Goal: Task Accomplishment & Management: Manage account settings

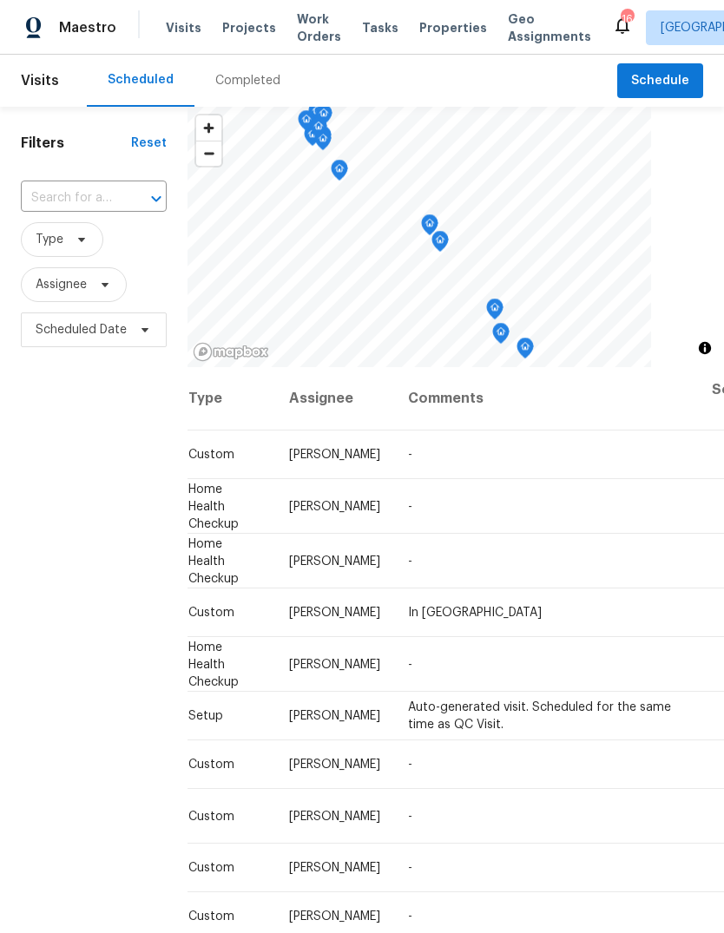
scroll to position [0, 157]
click at [0, 0] on icon at bounding box center [0, 0] width 0 height 0
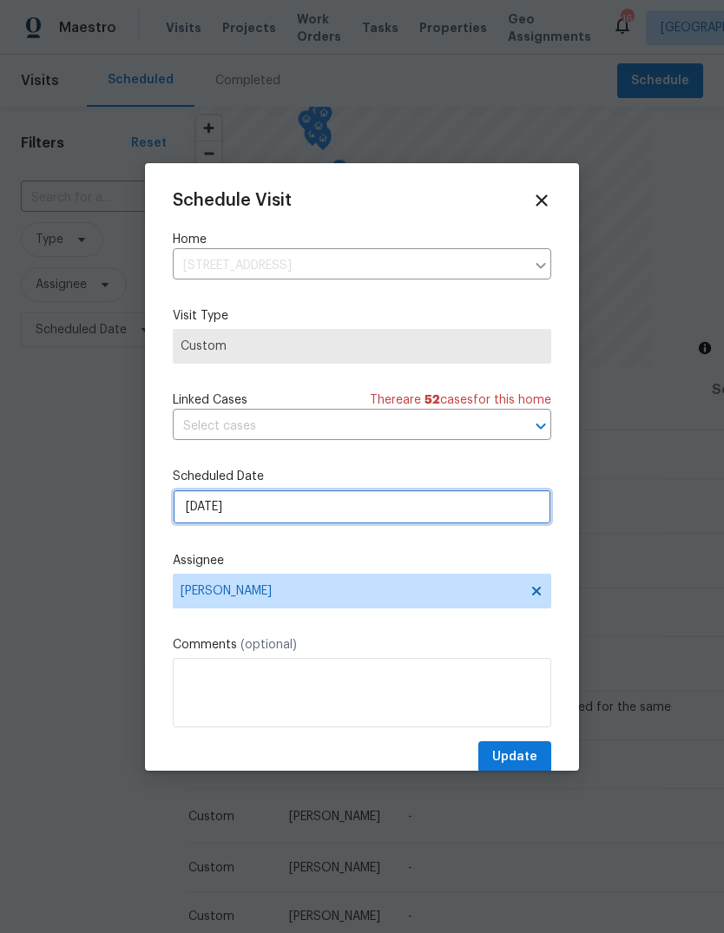
click at [372, 510] on input "[DATE]" at bounding box center [362, 507] width 379 height 35
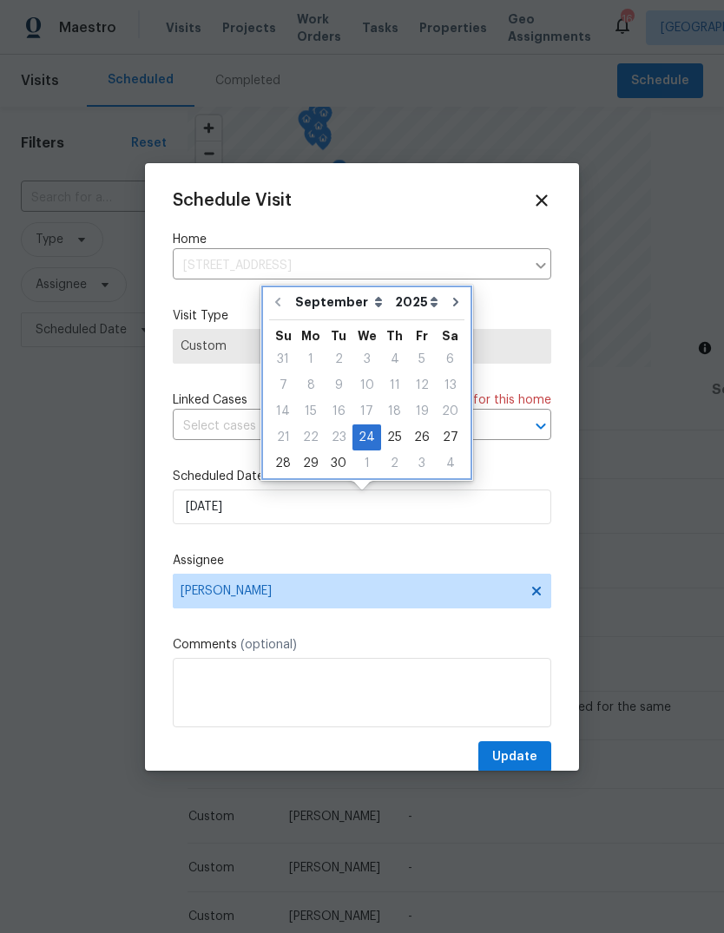
click at [449, 306] on icon "Go to next month" at bounding box center [456, 302] width 14 height 14
type input "[DATE]"
select select "9"
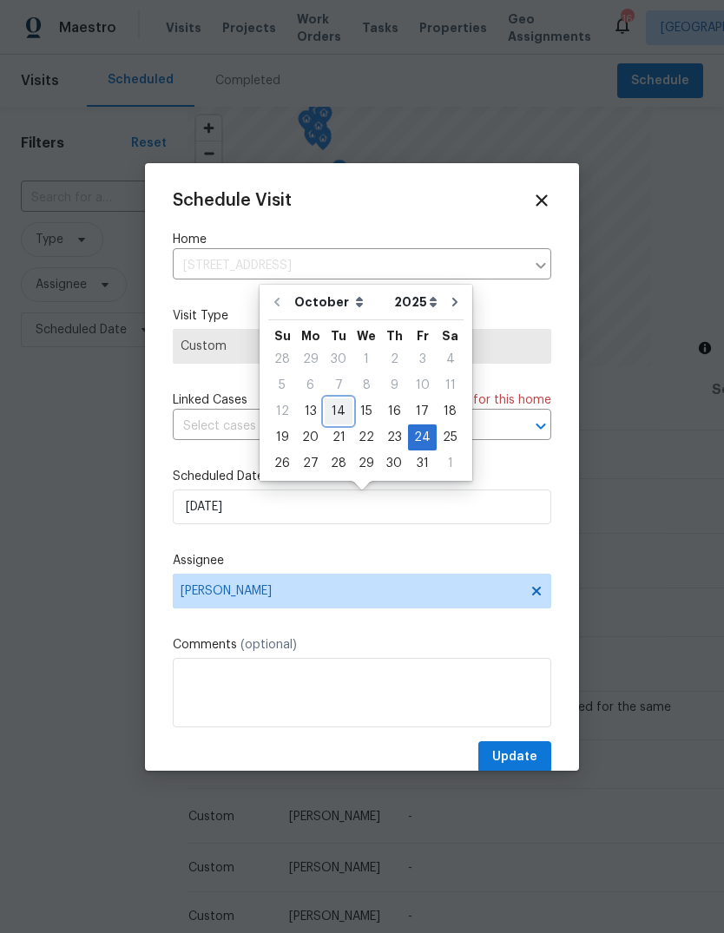
click at [337, 407] on div "14" at bounding box center [339, 411] width 28 height 24
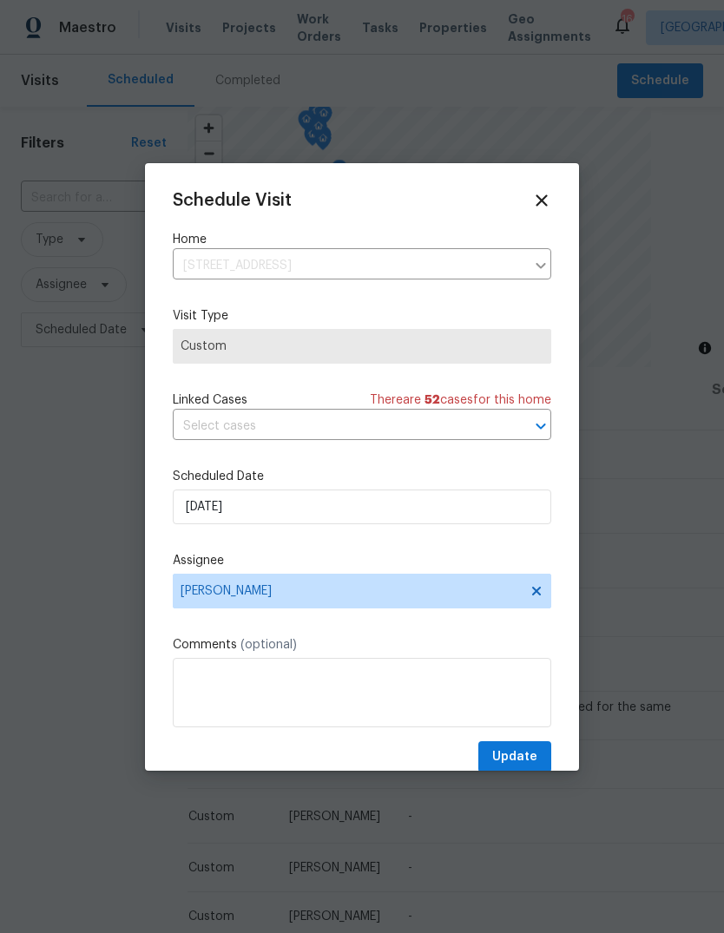
type input "[DATE]"
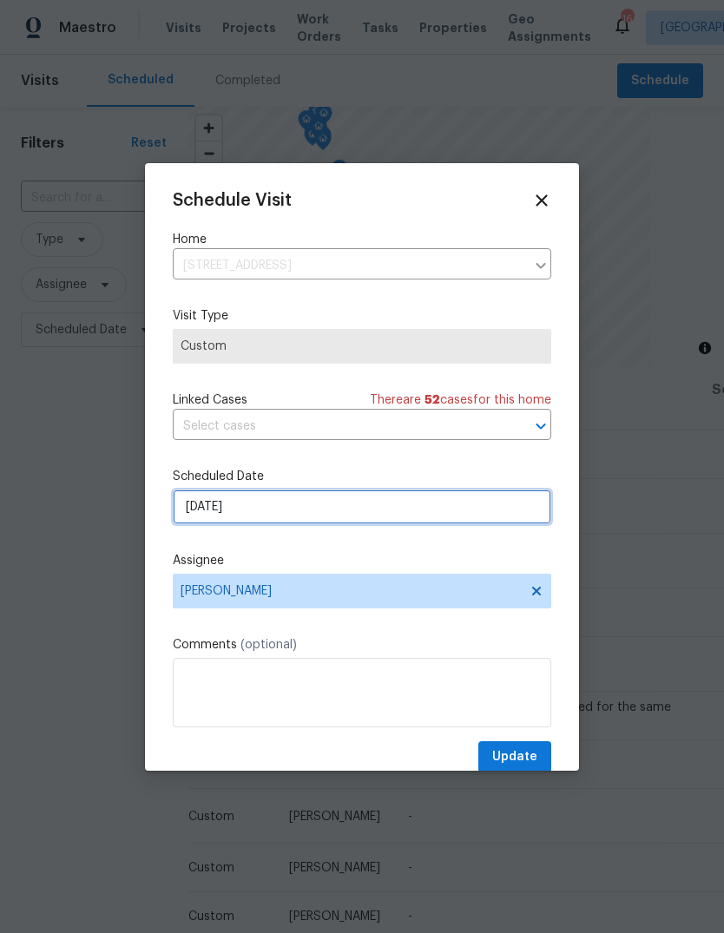
click at [392, 504] on input "[DATE]" at bounding box center [362, 507] width 379 height 35
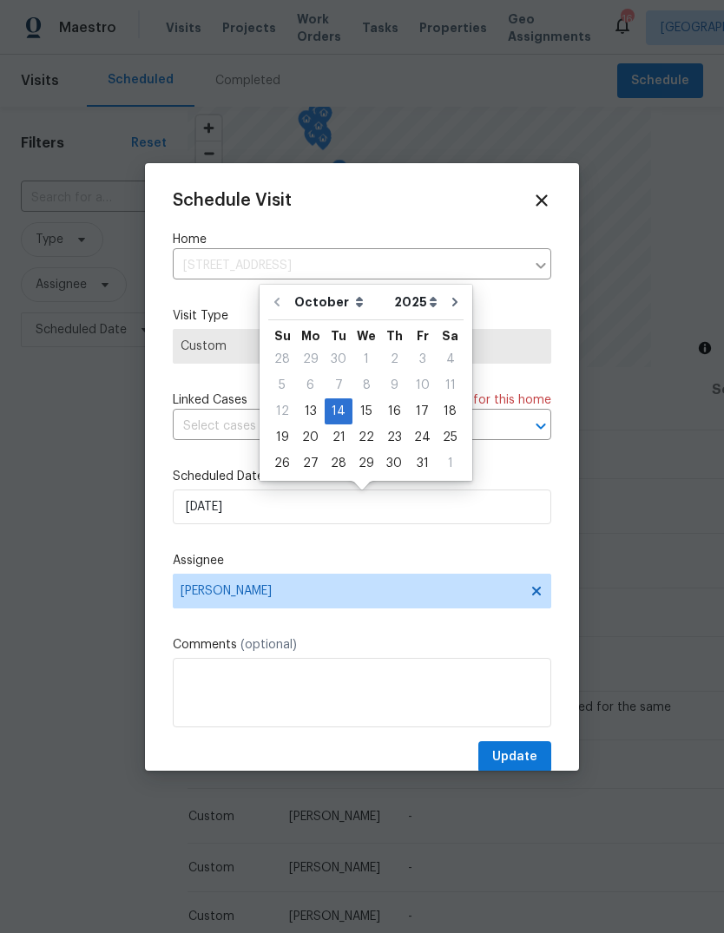
click at [407, 547] on div "Schedule Visit Home [STREET_ADDRESS] ​ Visit Type Custom Linked Cases There are…" at bounding box center [362, 482] width 379 height 583
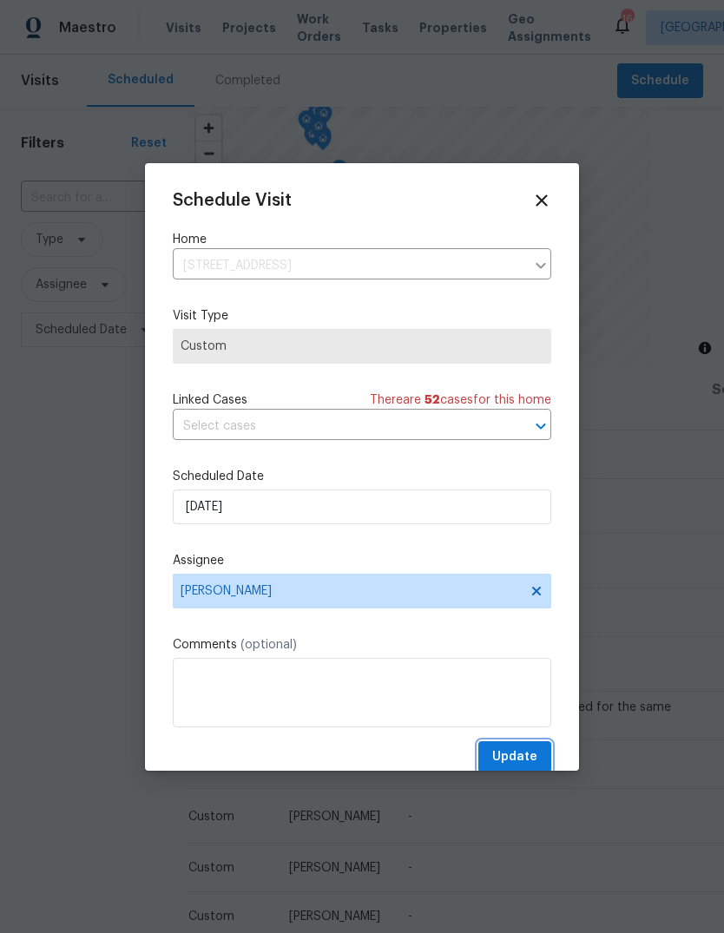
click at [524, 761] on span "Update" at bounding box center [514, 758] width 45 height 22
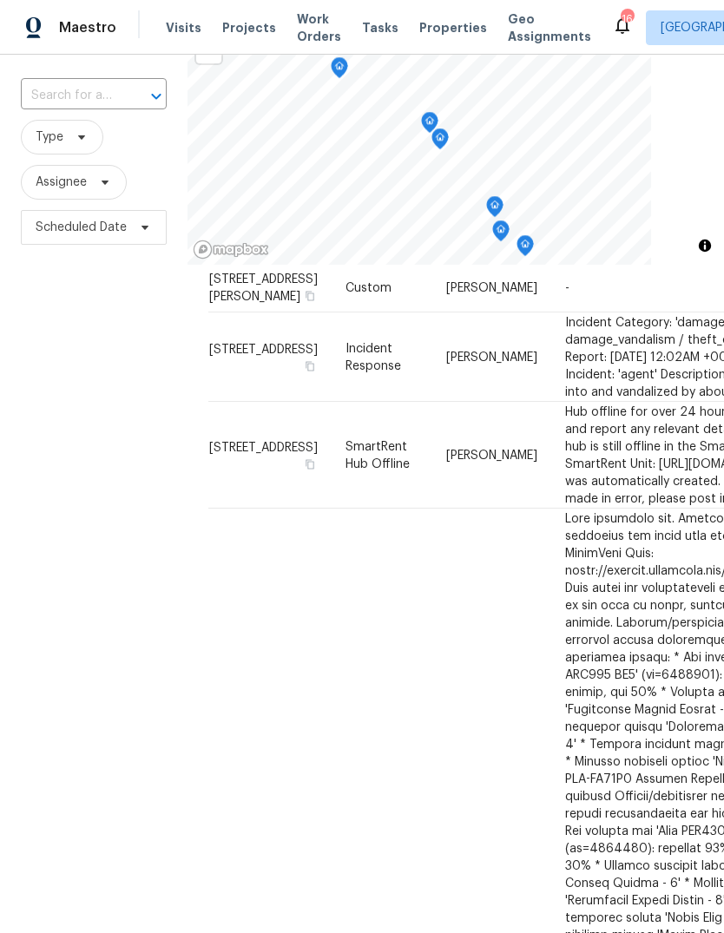
scroll to position [471, 0]
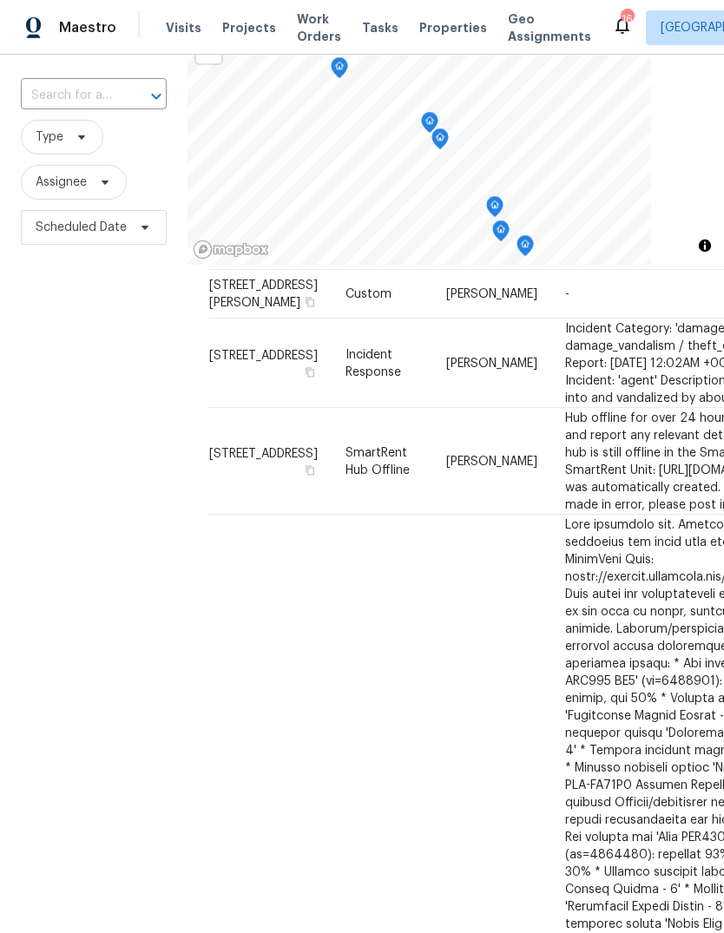
click at [230, 319] on td "[STREET_ADDRESS][PERSON_NAME]" at bounding box center [269, 294] width 123 height 49
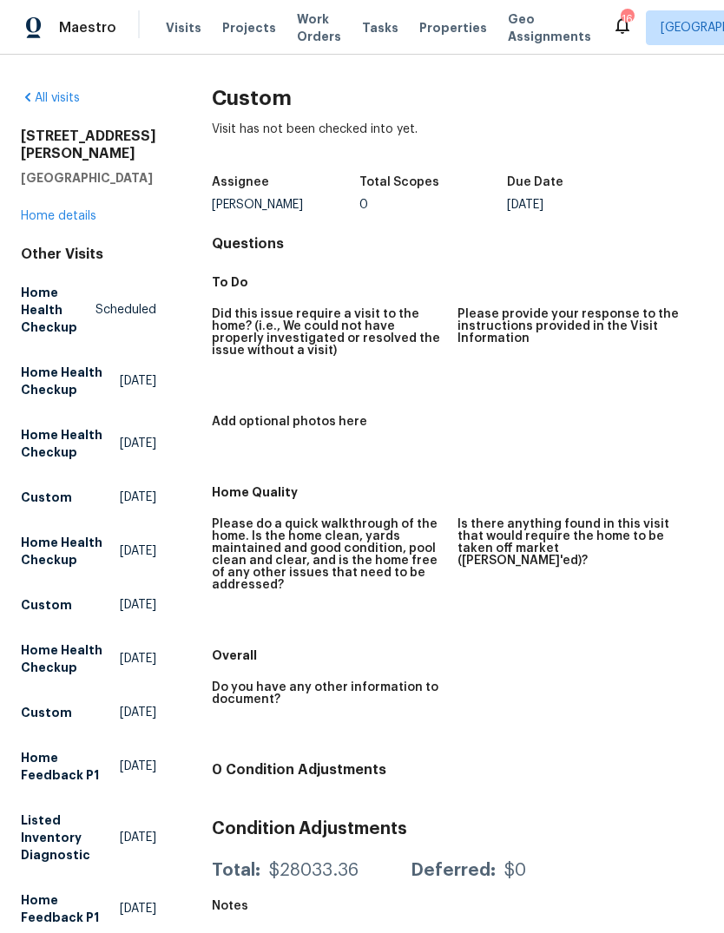
click at [64, 210] on link "Home details" at bounding box center [59, 216] width 76 height 12
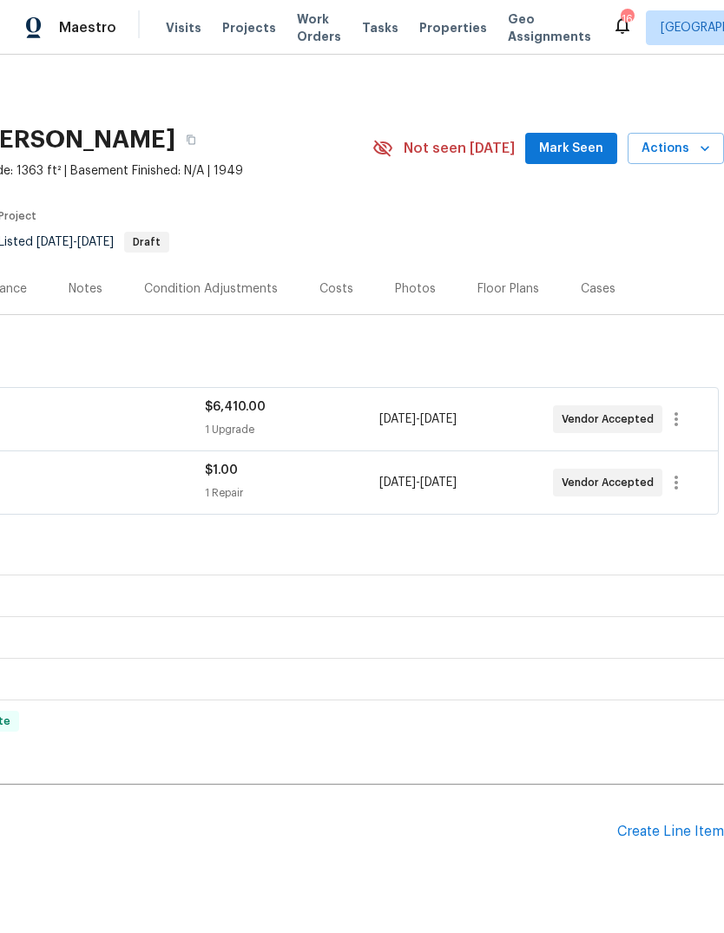
scroll to position [0, 257]
click at [674, 150] on span "Actions" at bounding box center [676, 149] width 69 height 22
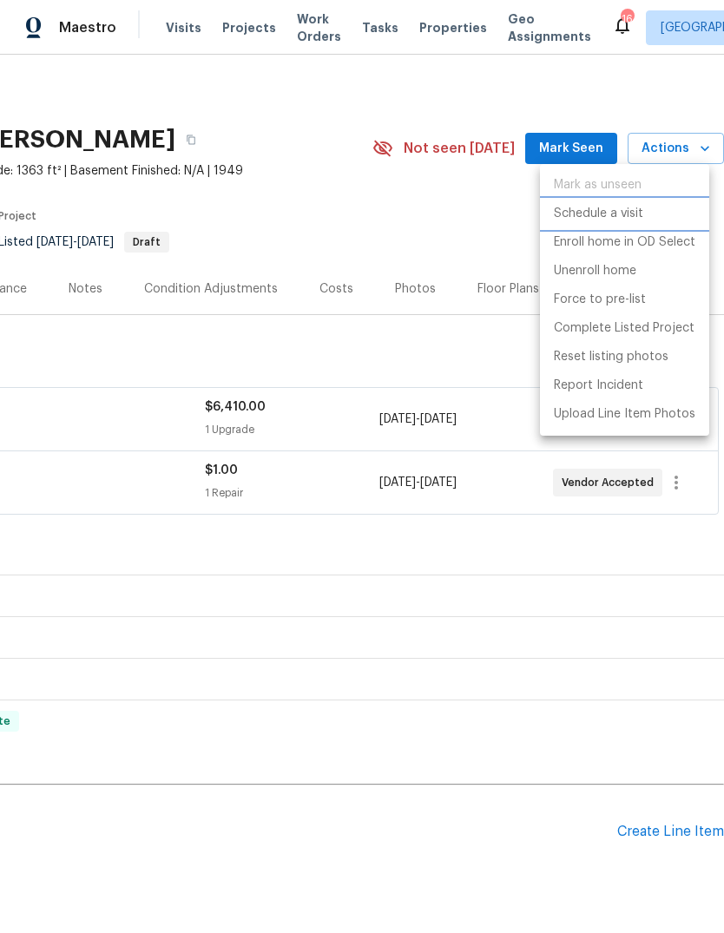
click at [641, 212] on p "Schedule a visit" at bounding box center [598, 214] width 89 height 18
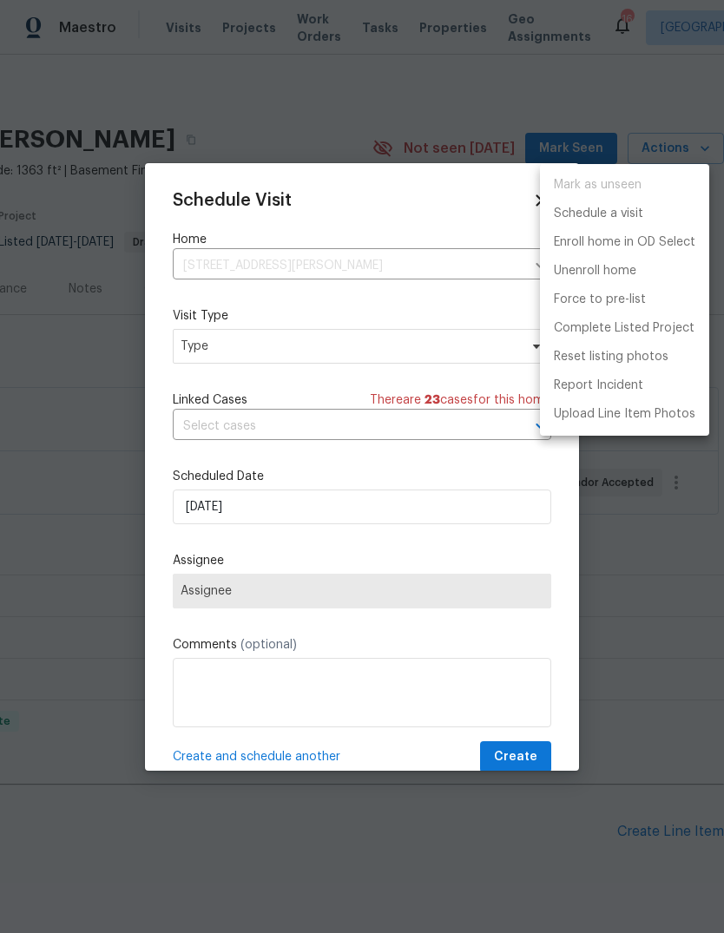
click at [420, 336] on div at bounding box center [362, 466] width 724 height 933
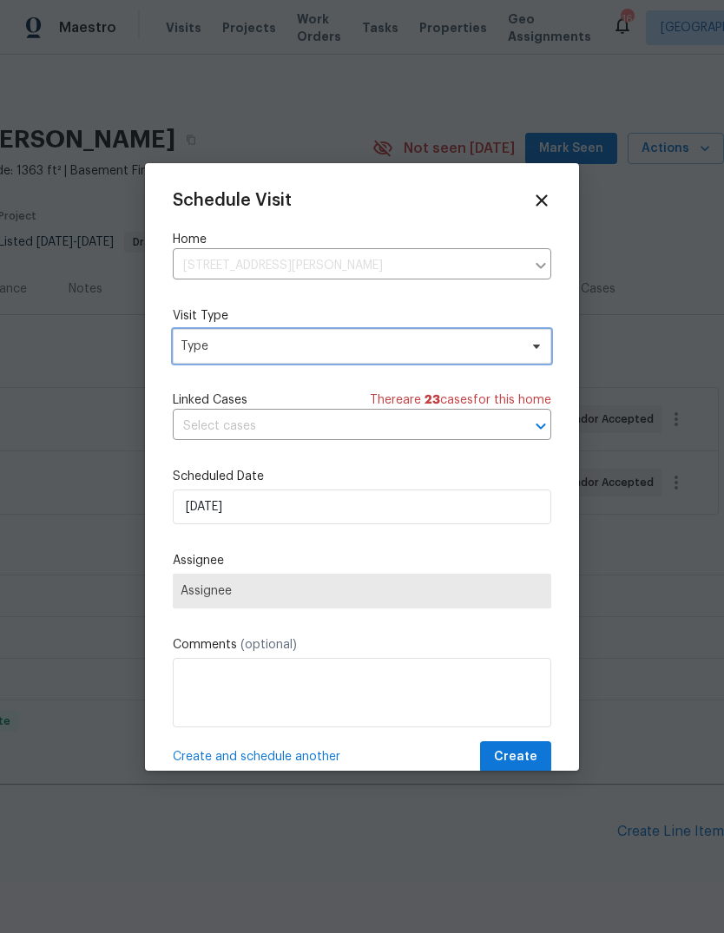
click at [401, 342] on span "Type" at bounding box center [350, 346] width 338 height 17
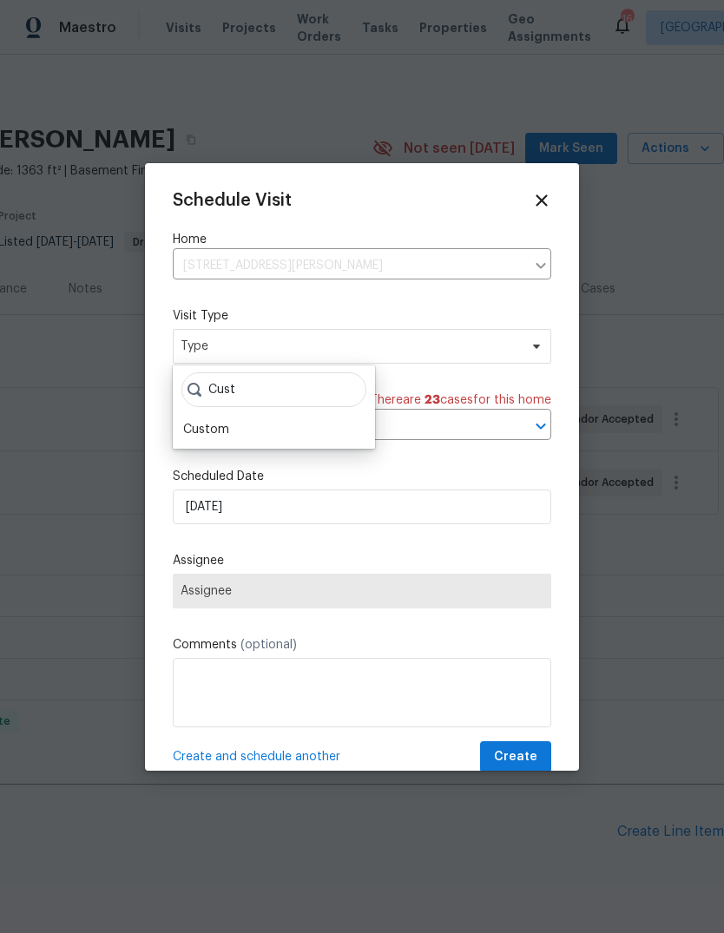
type input "Cust"
click at [316, 438] on div "Custom" at bounding box center [274, 430] width 192 height 24
click at [272, 433] on div "Custom" at bounding box center [274, 430] width 192 height 24
click at [226, 431] on div "Custom" at bounding box center [206, 429] width 46 height 17
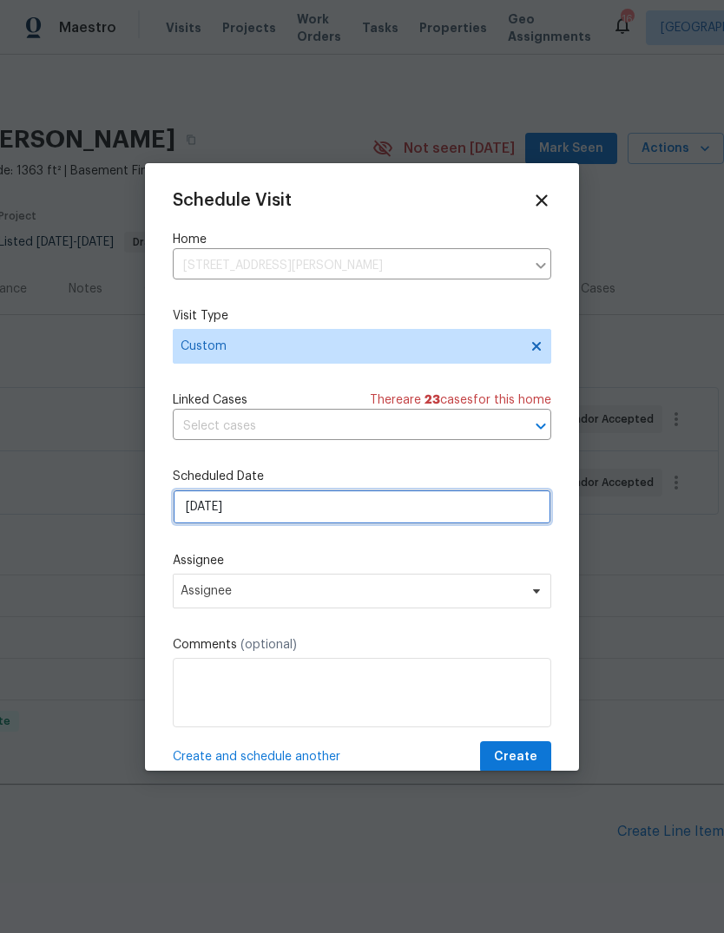
click at [303, 510] on input "[DATE]" at bounding box center [362, 507] width 379 height 35
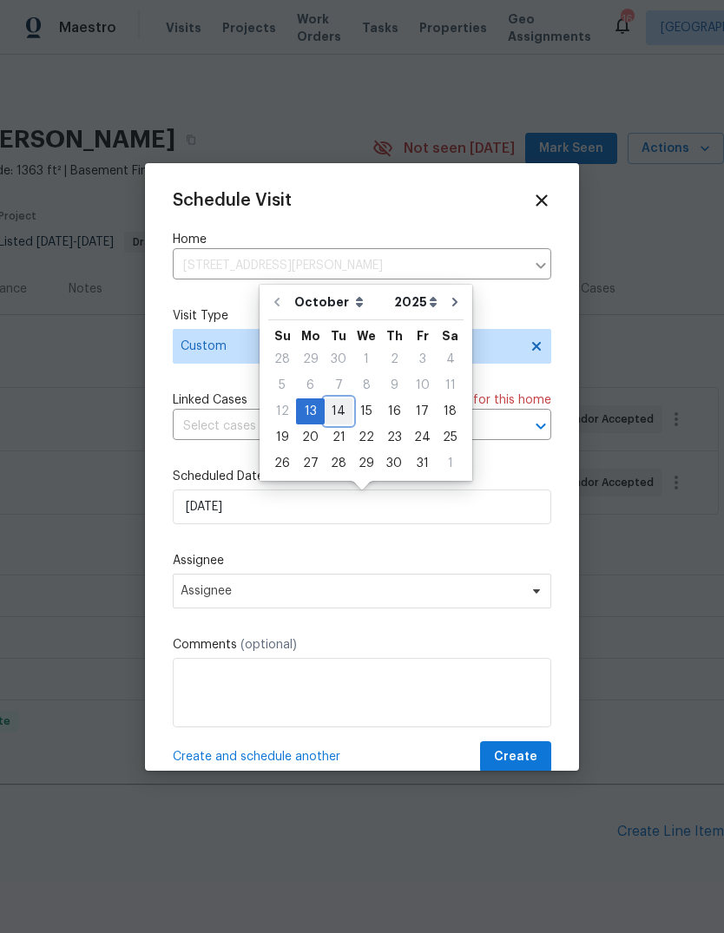
click at [338, 410] on div "14" at bounding box center [339, 411] width 28 height 24
type input "[DATE]"
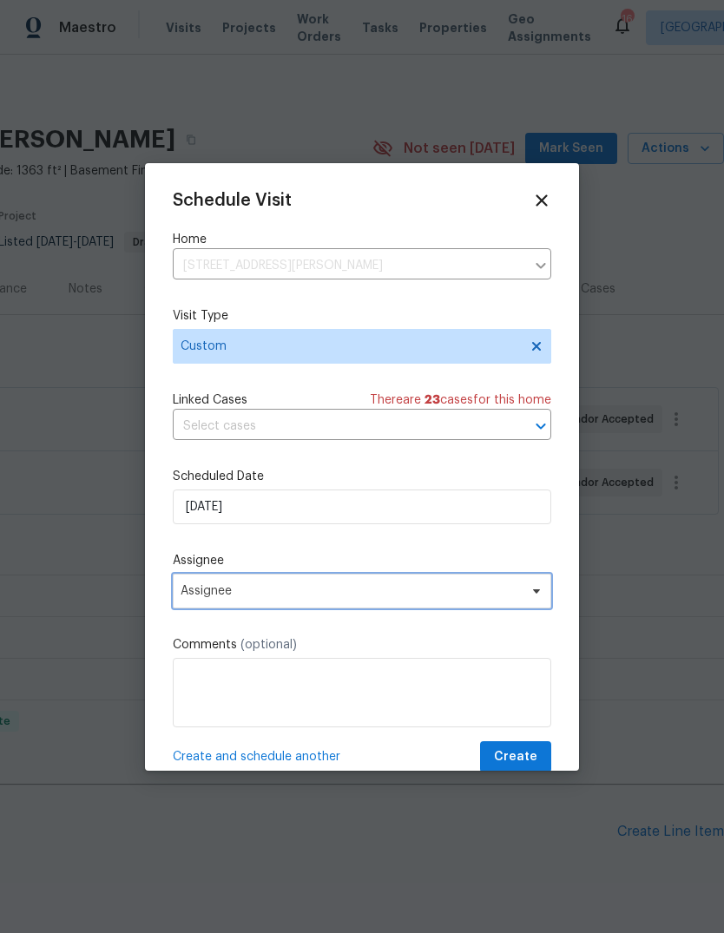
click at [333, 591] on span "Assignee" at bounding box center [351, 591] width 340 height 14
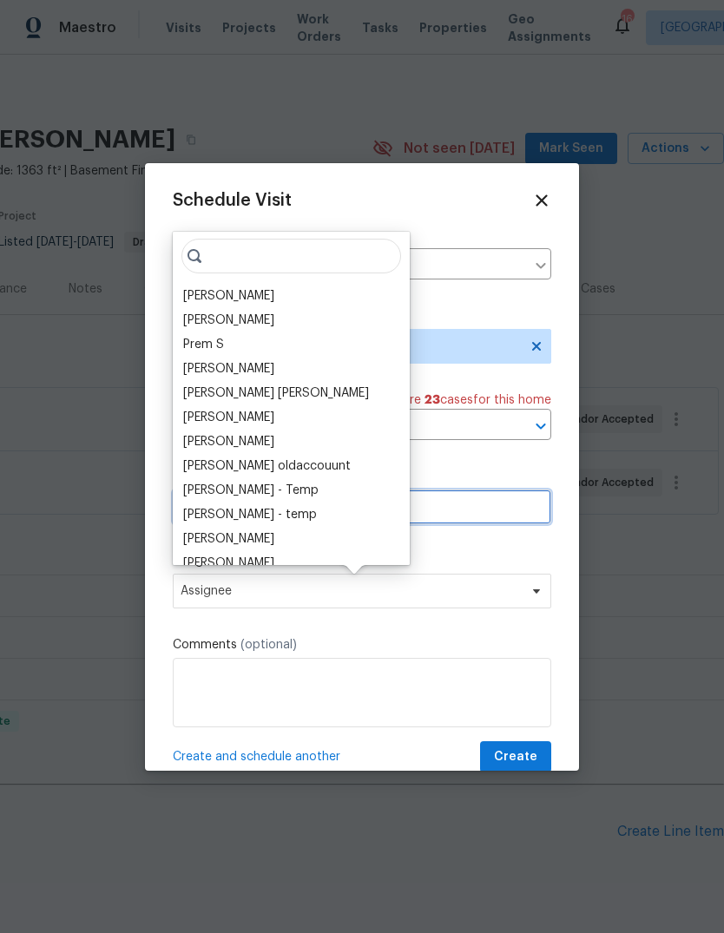
click at [445, 524] on input "[DATE]" at bounding box center [362, 507] width 379 height 35
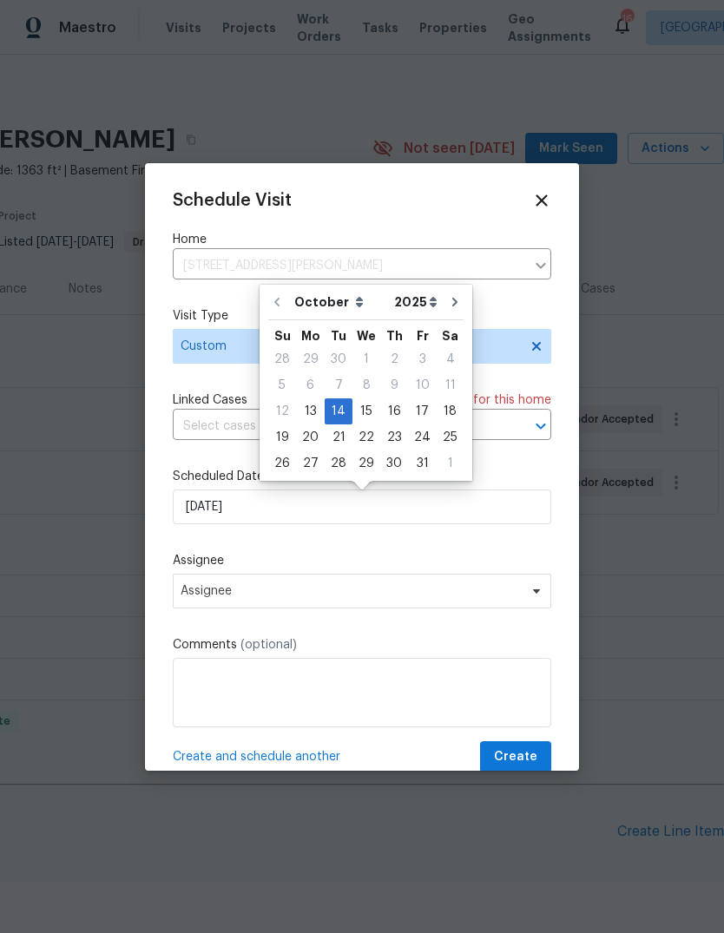
click at [411, 557] on label "Assignee" at bounding box center [362, 560] width 379 height 17
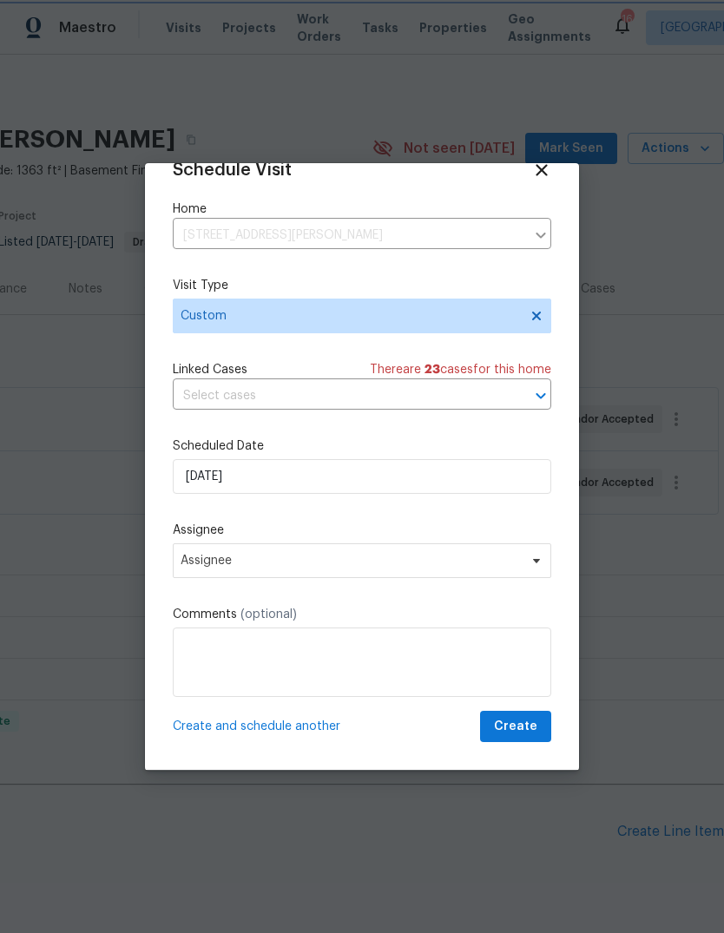
scroll to position [34, 0]
click at [372, 562] on span "Assignee" at bounding box center [351, 561] width 340 height 14
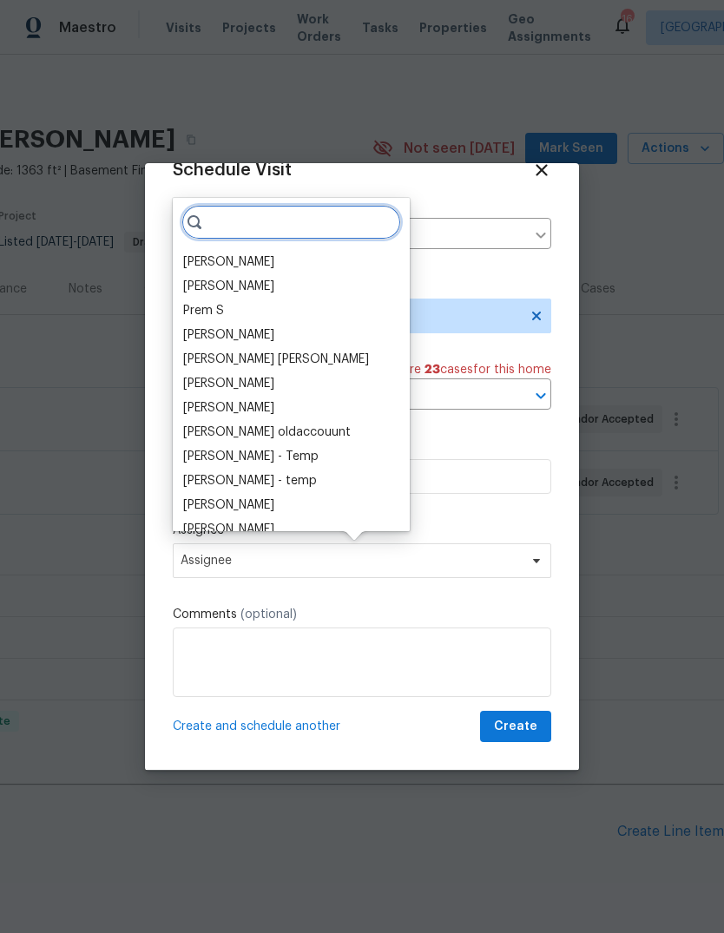
click at [296, 221] on input "search" at bounding box center [291, 222] width 220 height 35
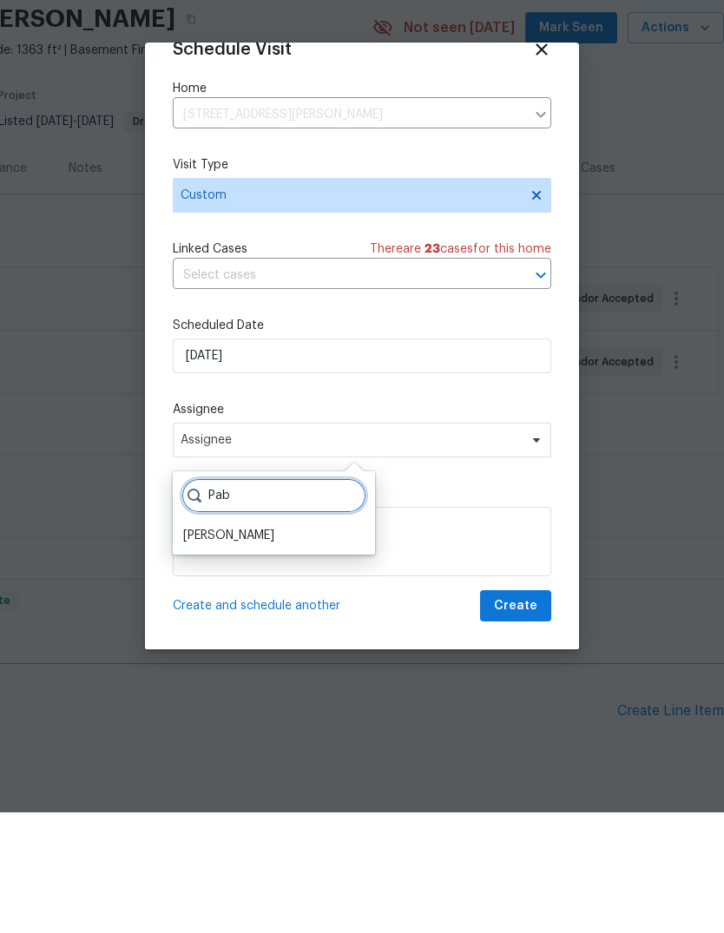
type input "Pab"
click at [266, 648] on div "[PERSON_NAME]" at bounding box center [228, 656] width 91 height 17
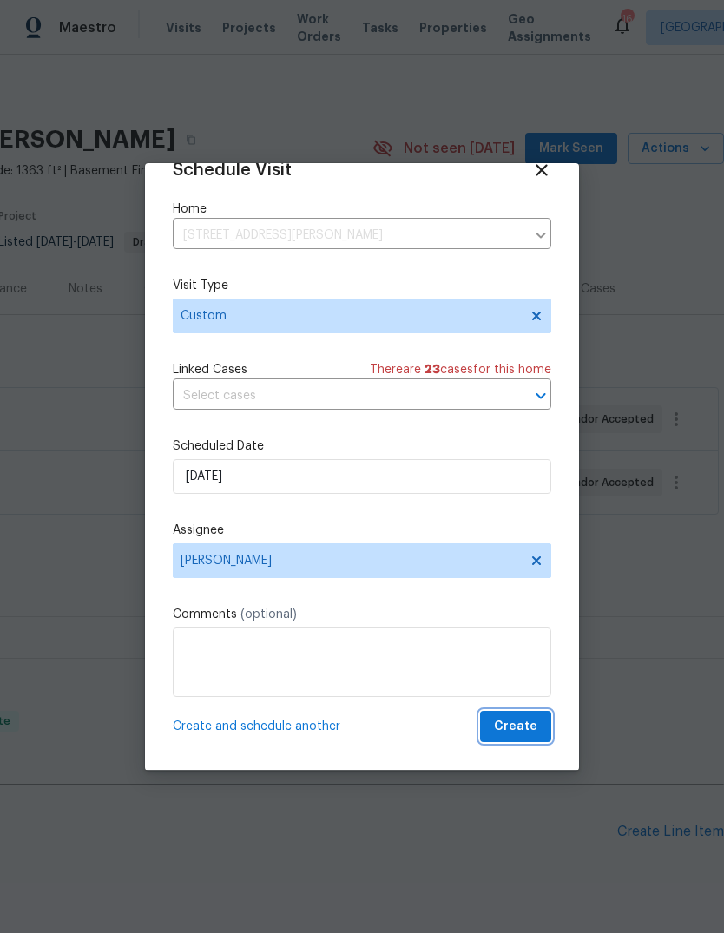
click at [524, 720] on span "Create" at bounding box center [515, 727] width 43 height 22
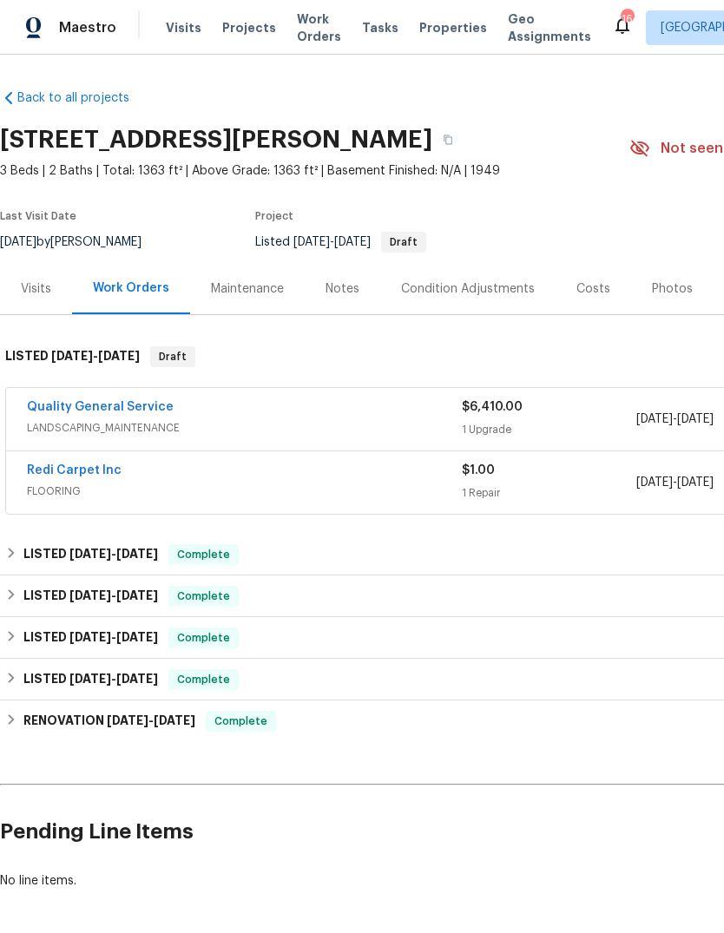
scroll to position [0, 0]
click at [183, 23] on span "Visits" at bounding box center [184, 27] width 36 height 17
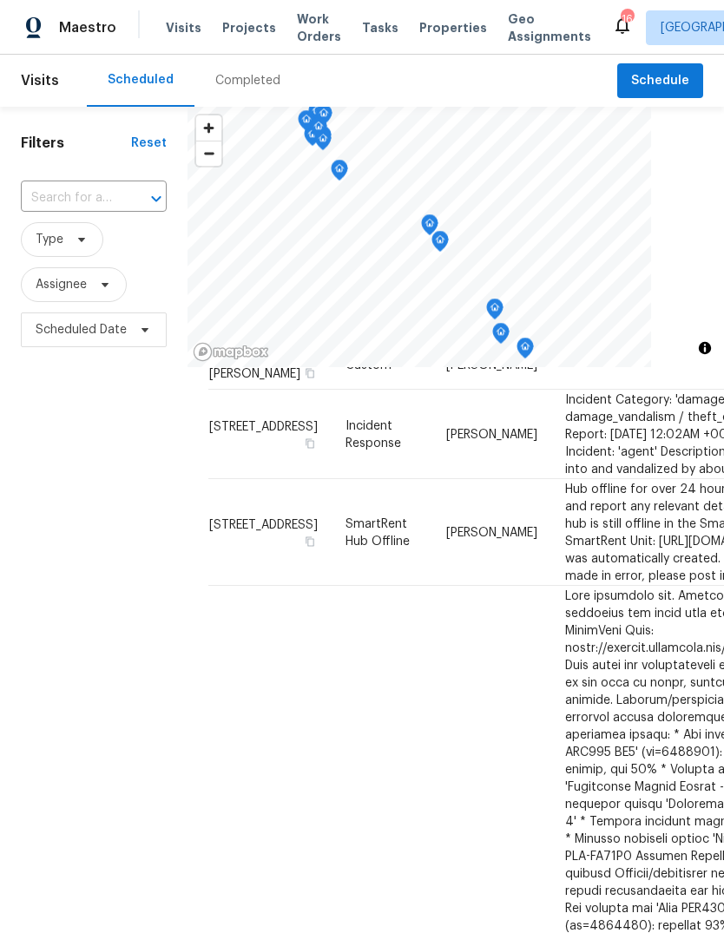
scroll to position [504, 0]
click at [243, 389] on td "[STREET_ADDRESS][PERSON_NAME]" at bounding box center [269, 364] width 123 height 49
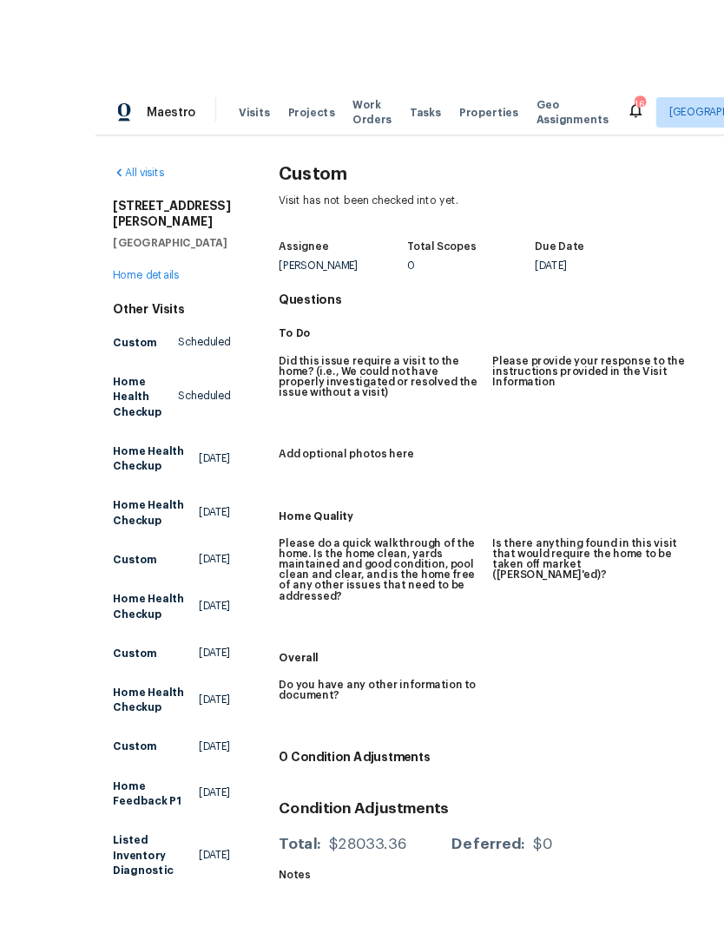
scroll to position [10, 0]
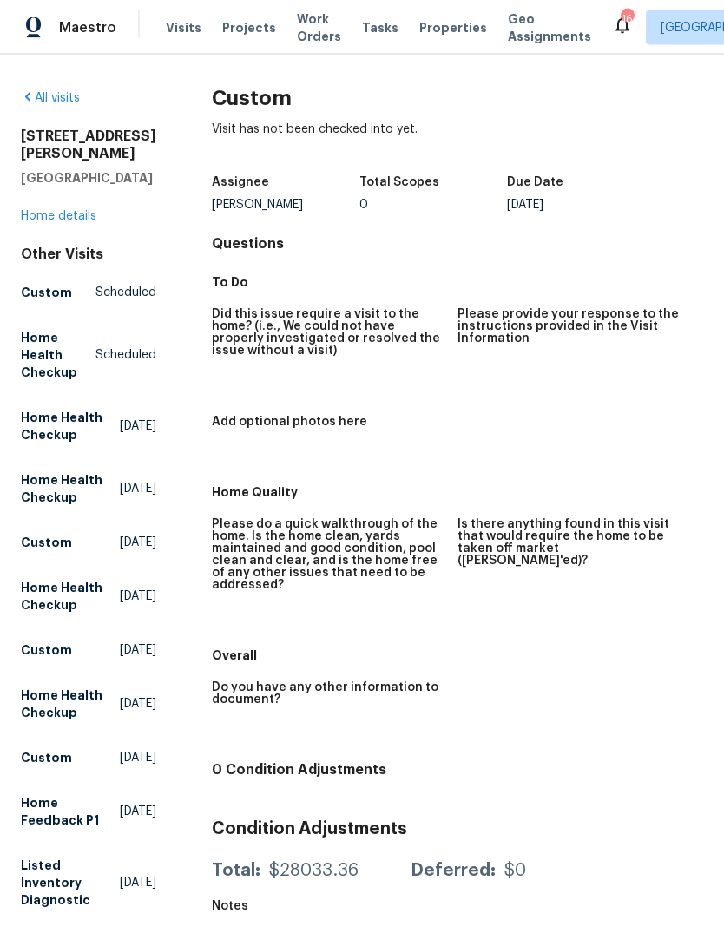
click at [44, 210] on link "Home details" at bounding box center [59, 216] width 76 height 12
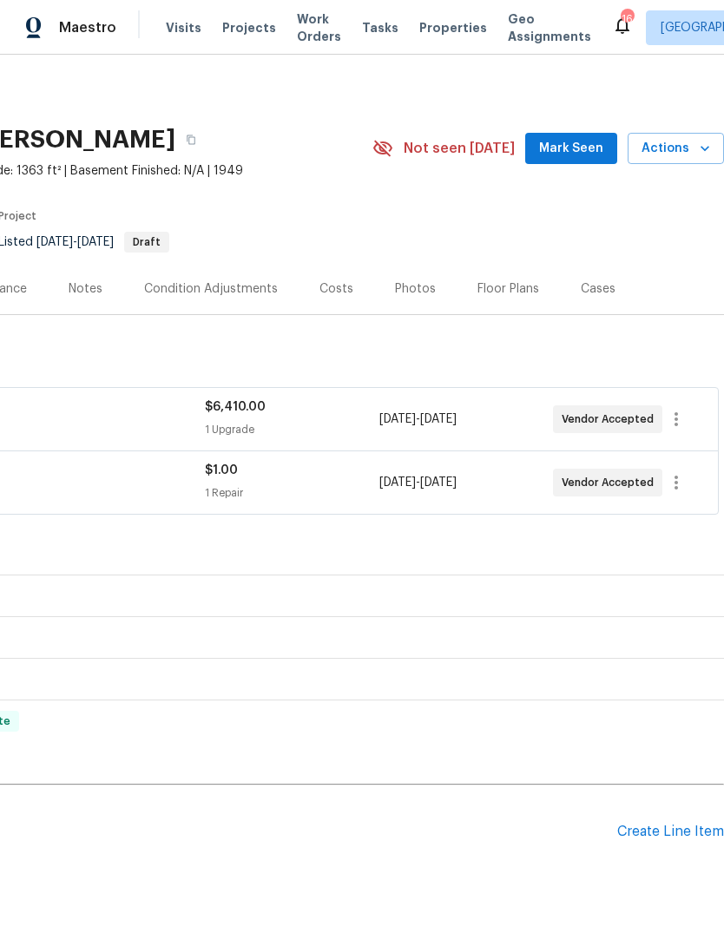
scroll to position [0, 257]
click at [670, 148] on span "Actions" at bounding box center [676, 149] width 69 height 22
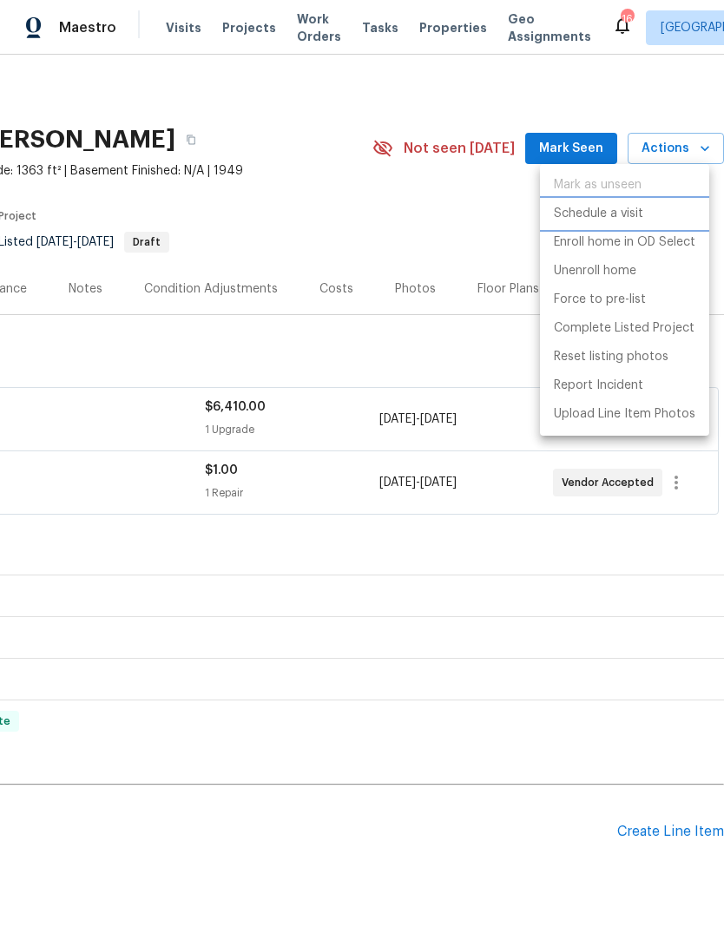
click at [623, 217] on p "Schedule a visit" at bounding box center [598, 214] width 89 height 18
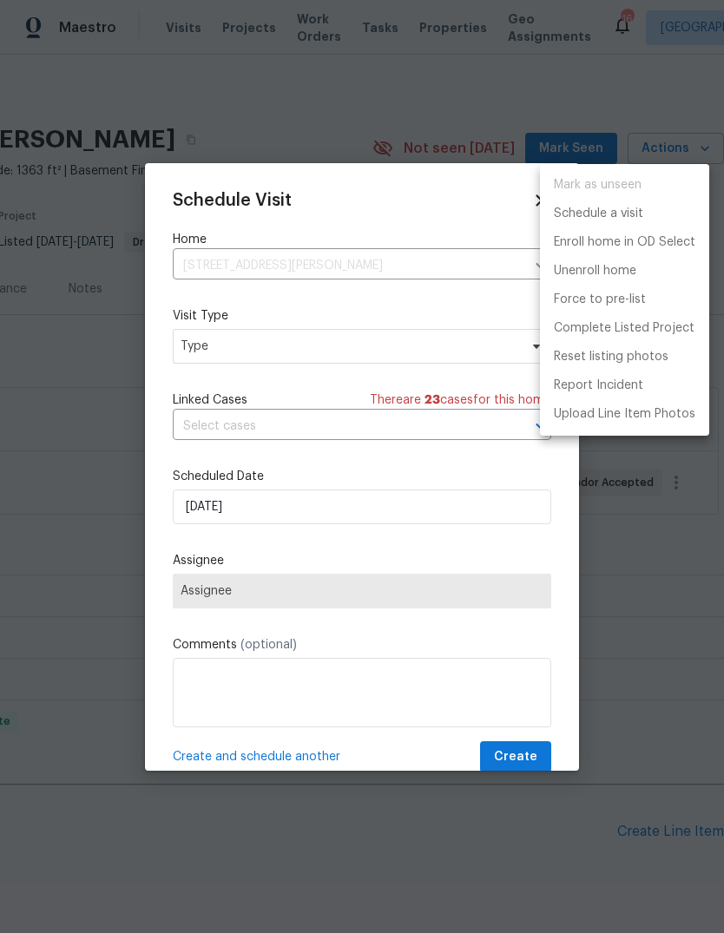
click at [340, 343] on div at bounding box center [362, 466] width 724 height 933
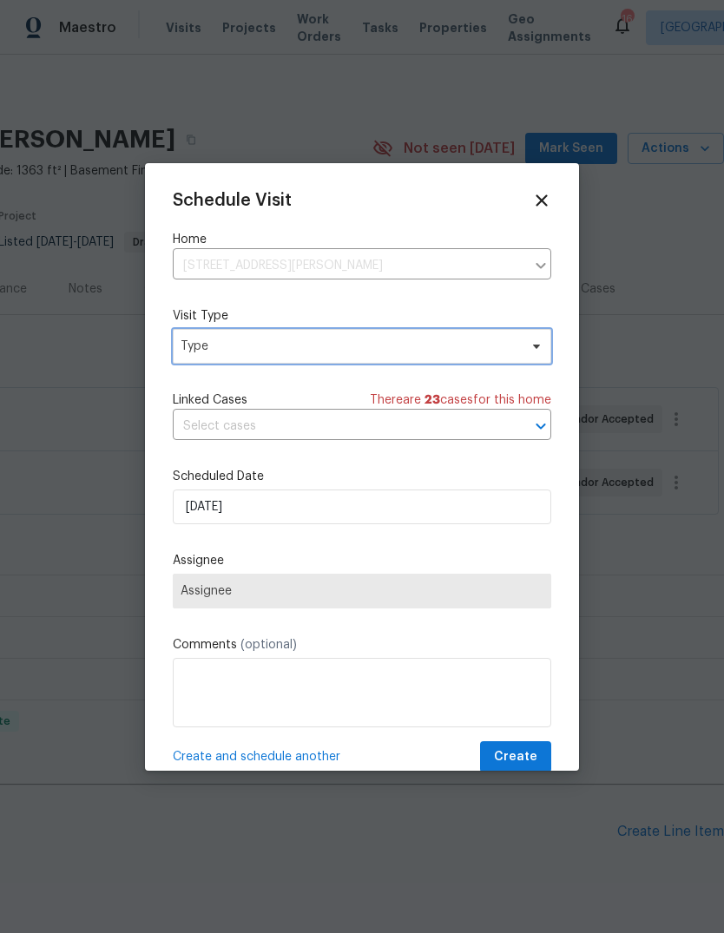
click at [409, 343] on span "Type" at bounding box center [350, 346] width 338 height 17
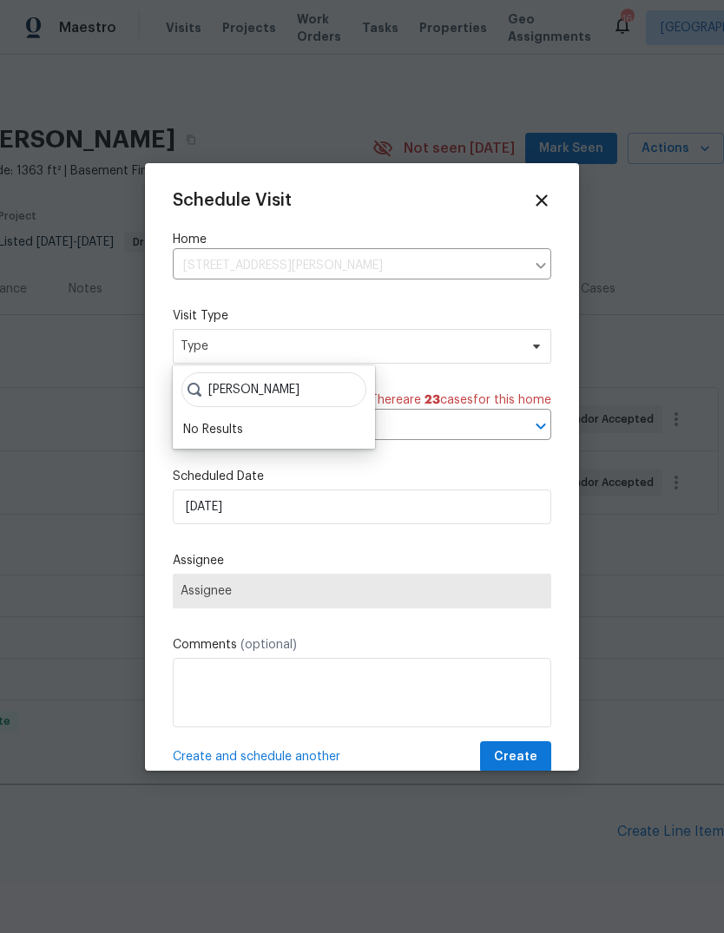
type input "[PERSON_NAME]"
click at [428, 464] on div "Schedule Visit Home [STREET_ADDRESS][PERSON_NAME] ​ Visit Type Type Linked Case…" at bounding box center [362, 482] width 379 height 583
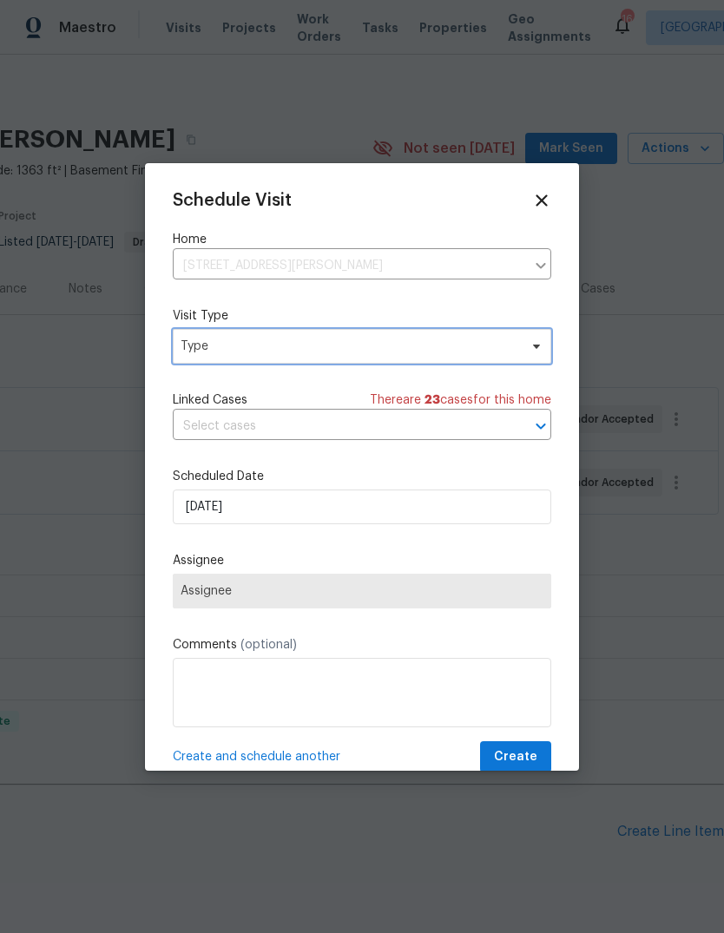
click at [389, 347] on span "Type" at bounding box center [350, 346] width 338 height 17
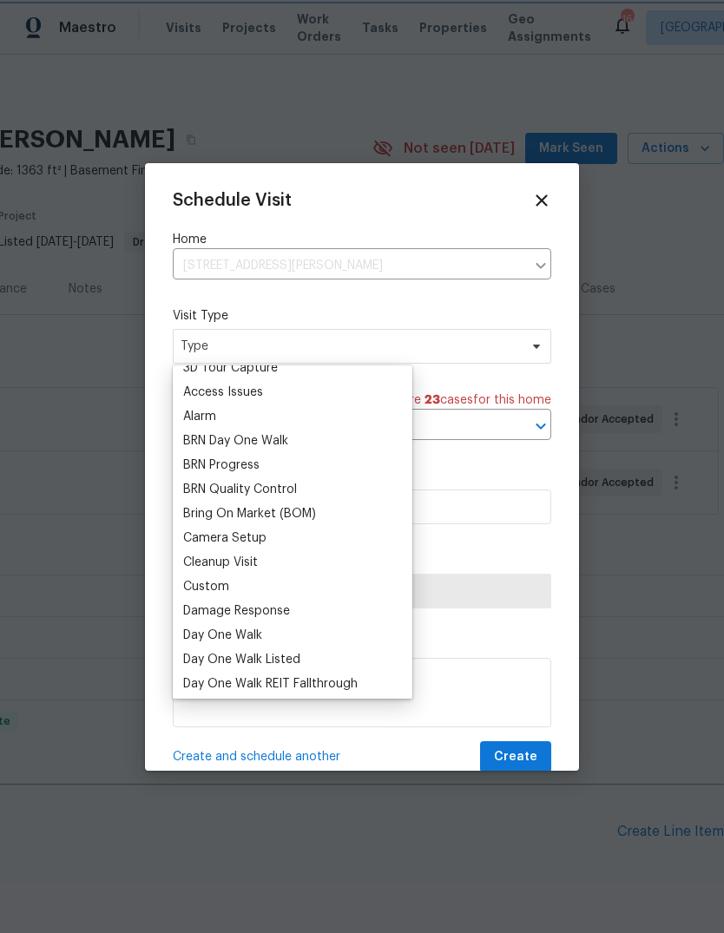
scroll to position [66, 0]
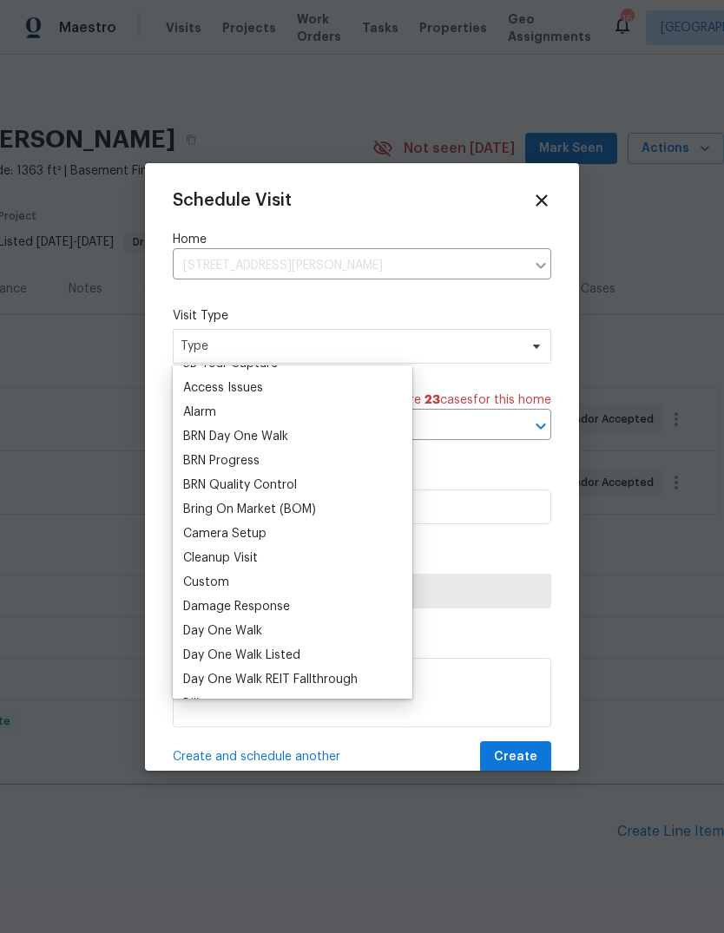
click at [222, 575] on div "Custom" at bounding box center [206, 582] width 46 height 17
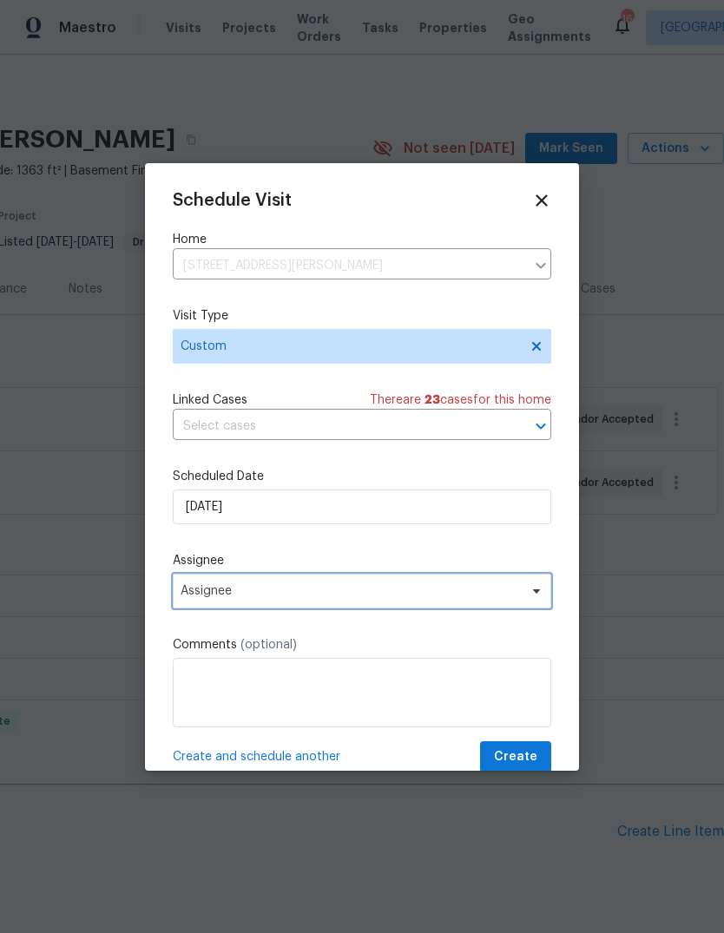
click at [338, 590] on span "Assignee" at bounding box center [351, 591] width 340 height 14
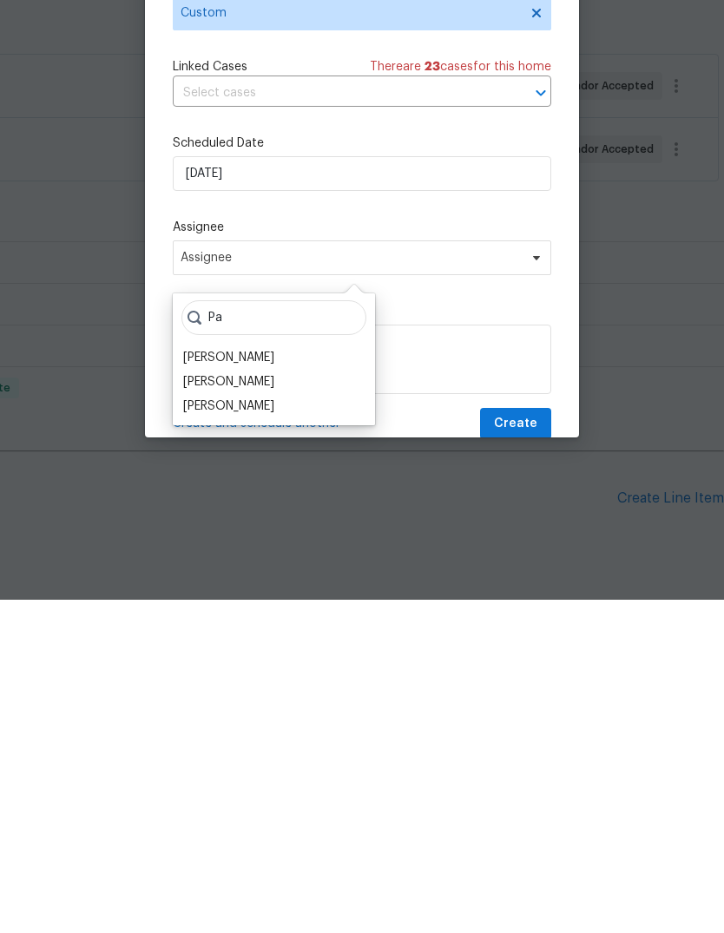
scroll to position [14, 0]
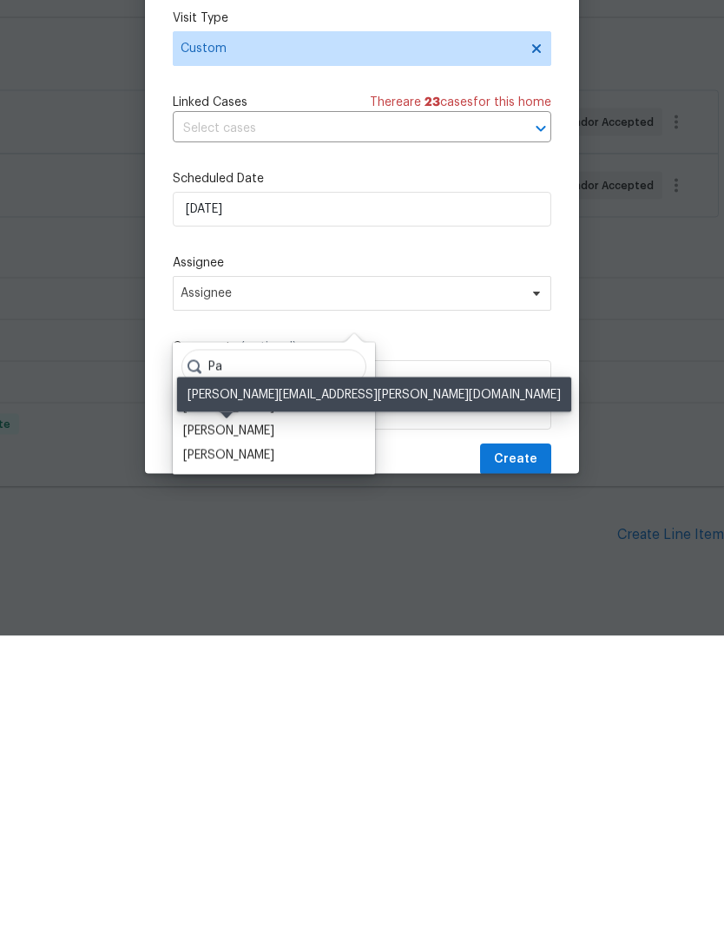
type input "Pa"
click at [209, 720] on div "[PERSON_NAME]" at bounding box center [228, 728] width 91 height 17
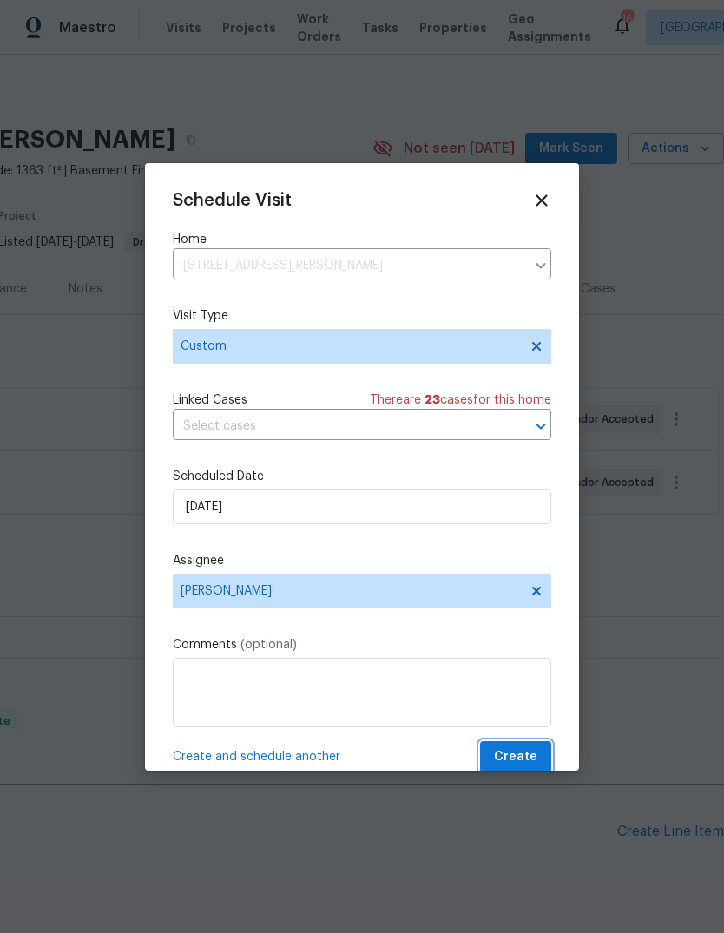
click at [543, 752] on button "Create" at bounding box center [515, 757] width 71 height 32
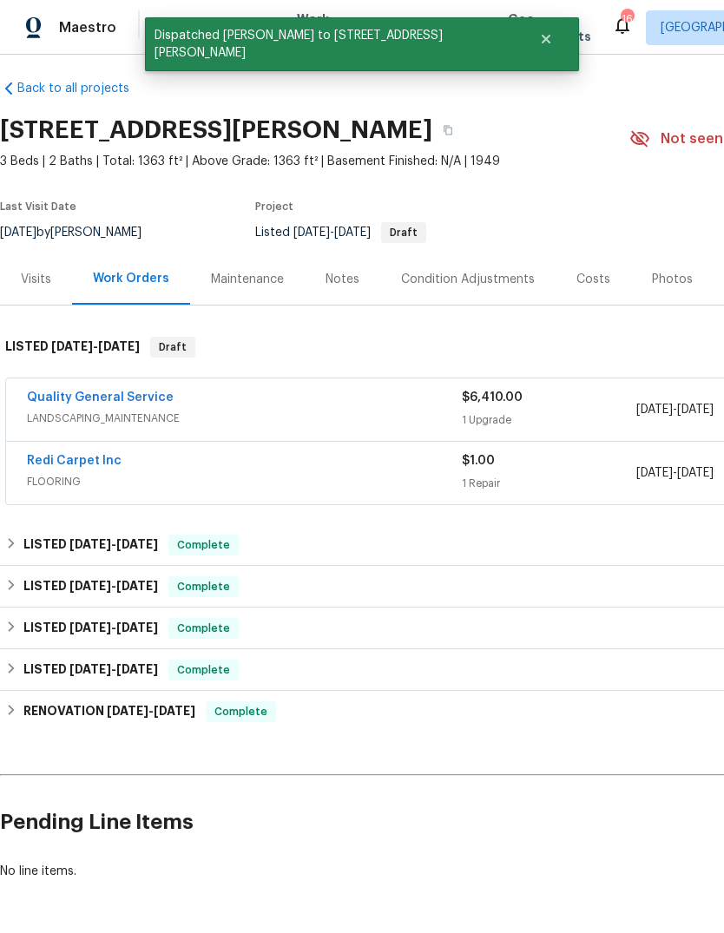
scroll to position [9, 0]
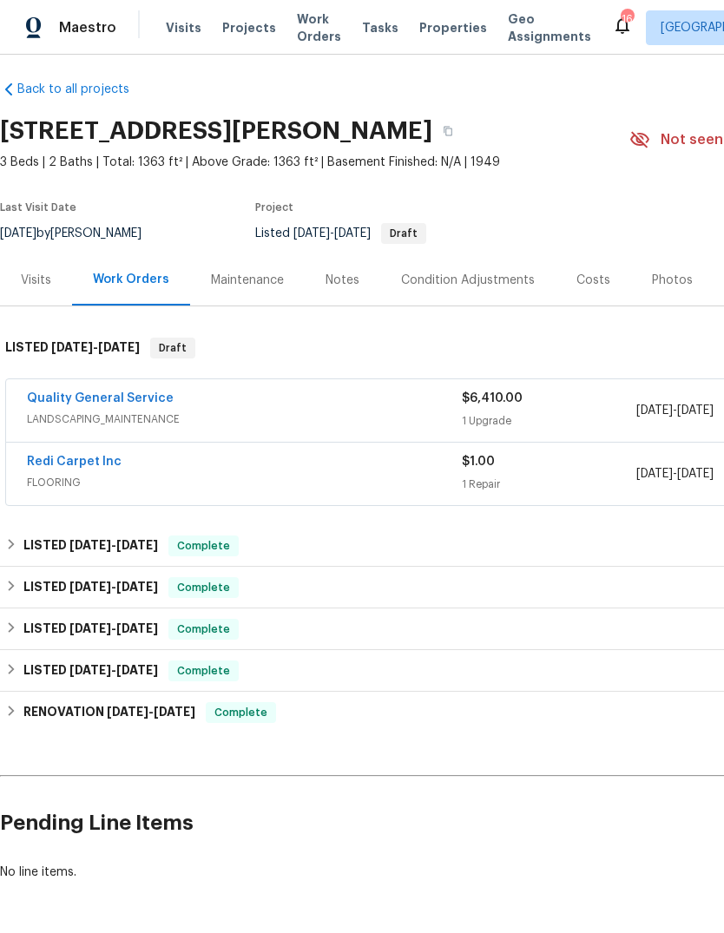
click at [221, 411] on span "LANDSCAPING_MAINTENANCE" at bounding box center [244, 419] width 435 height 17
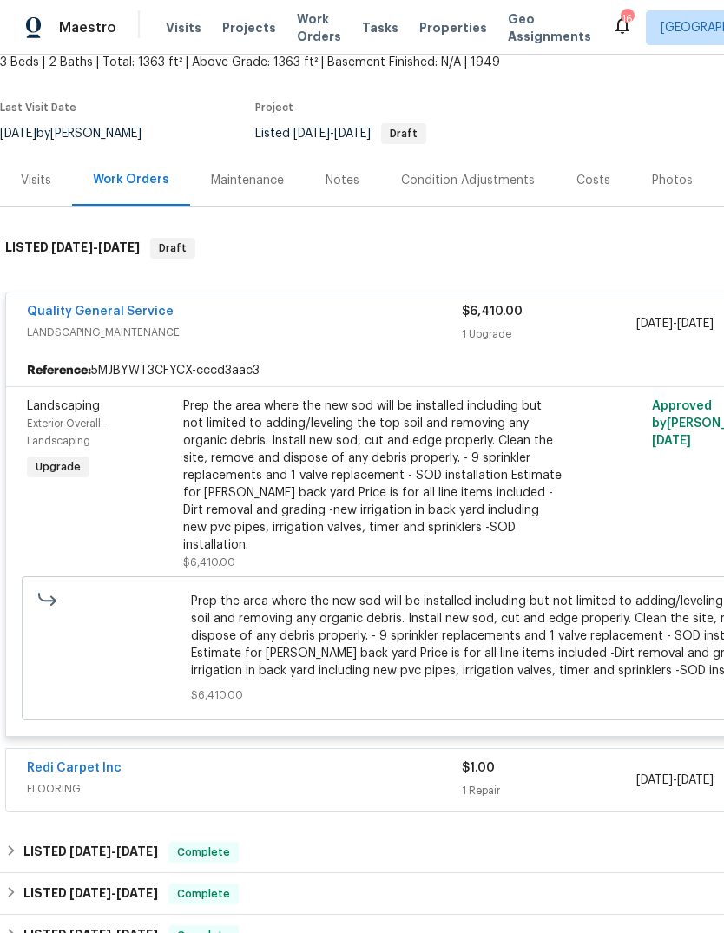
scroll to position [109, 0]
click at [423, 293] on div "Quality General Service LANDSCAPING_MAINTENANCE $6,410.00 1 Upgrade [DATE] - [D…" at bounding box center [490, 324] width 969 height 63
click at [393, 324] on span "LANDSCAPING_MAINTENANCE" at bounding box center [244, 332] width 435 height 17
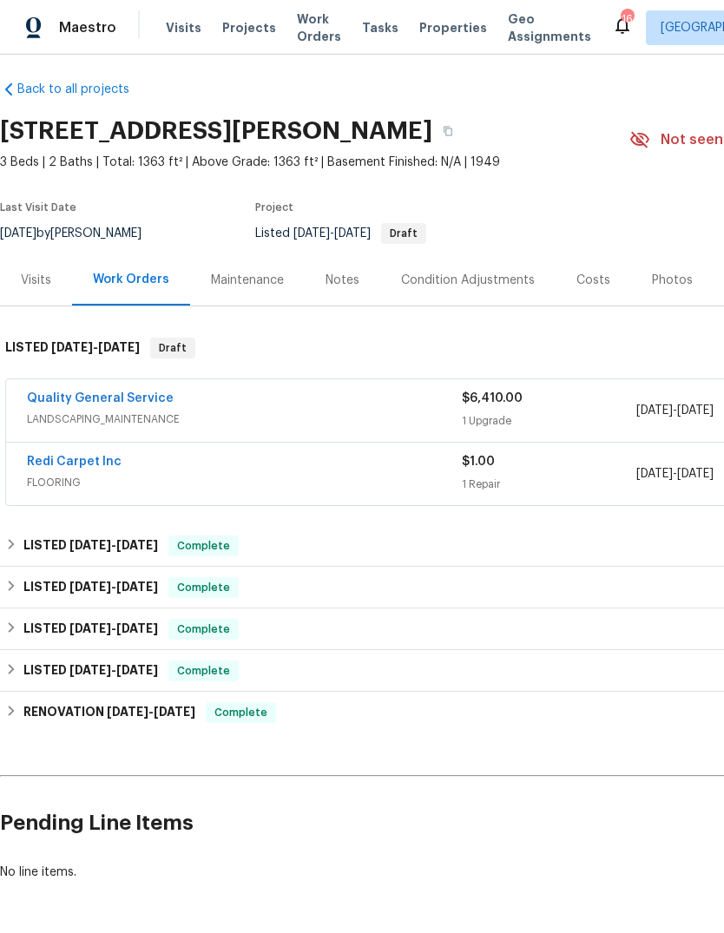
scroll to position [0, 0]
click at [173, 24] on span "Visits" at bounding box center [184, 27] width 36 height 17
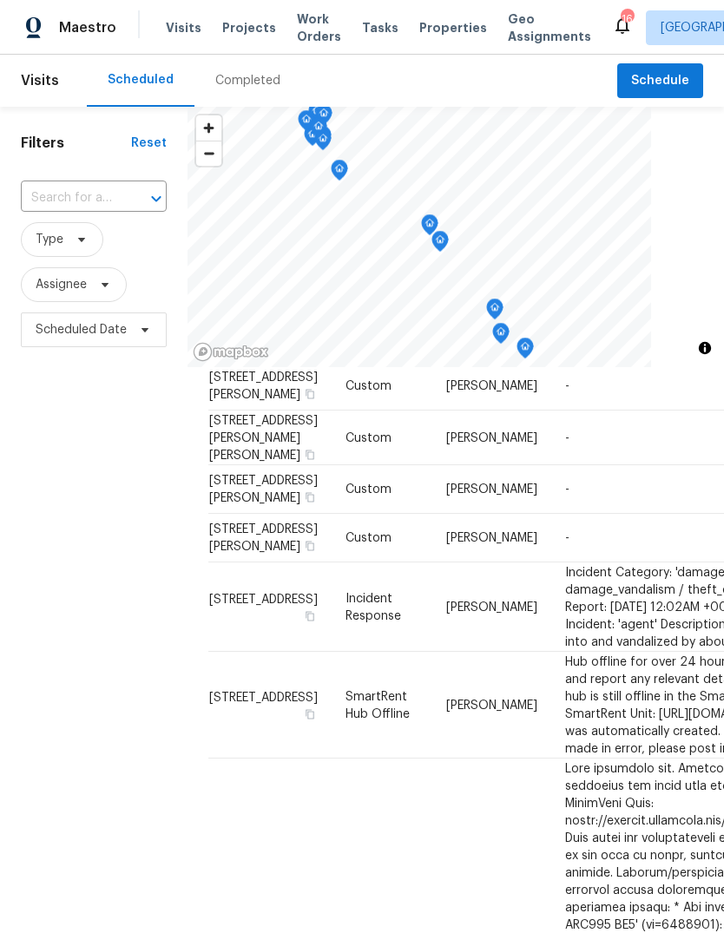
scroll to position [378, 0]
click at [236, 462] on span "[STREET_ADDRESS][PERSON_NAME][PERSON_NAME]" at bounding box center [263, 438] width 109 height 47
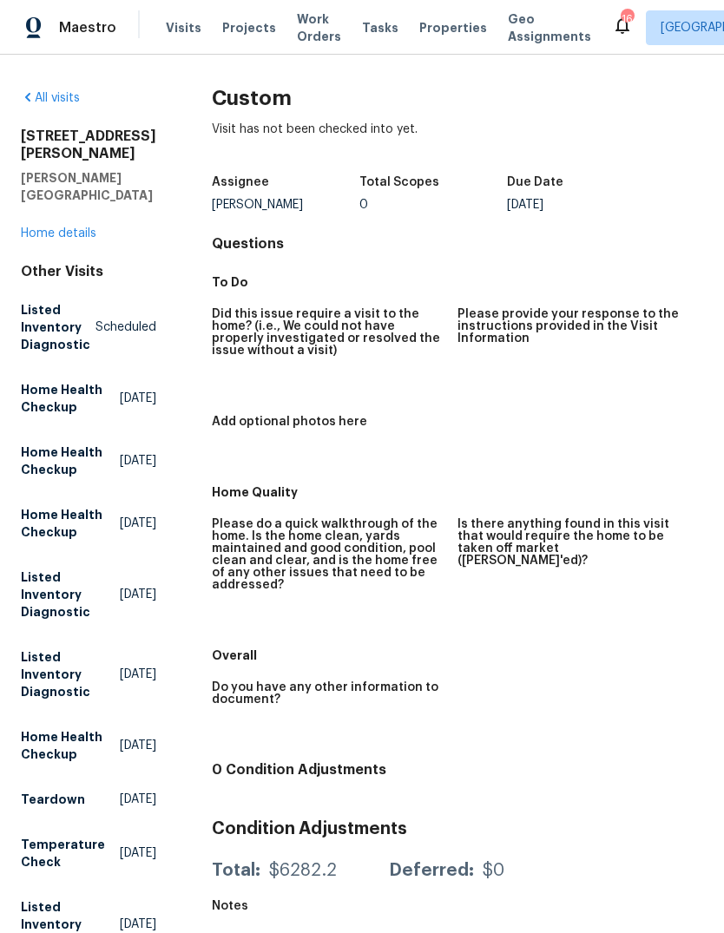
click at [62, 233] on link "Home details" at bounding box center [59, 233] width 76 height 12
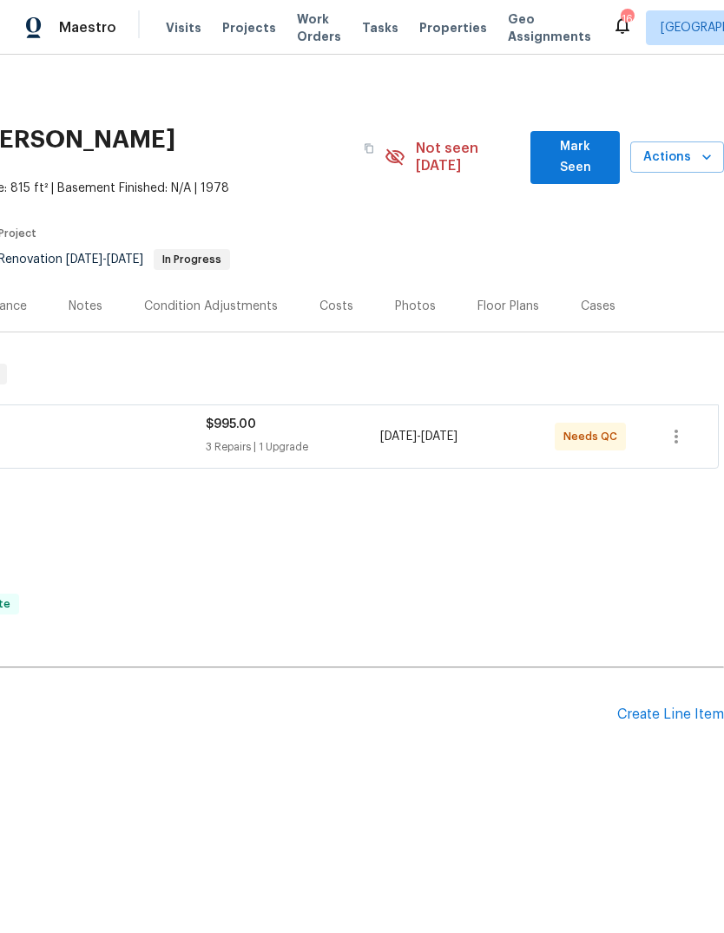
scroll to position [0, 257]
click at [669, 151] on span "Actions" at bounding box center [677, 158] width 66 height 22
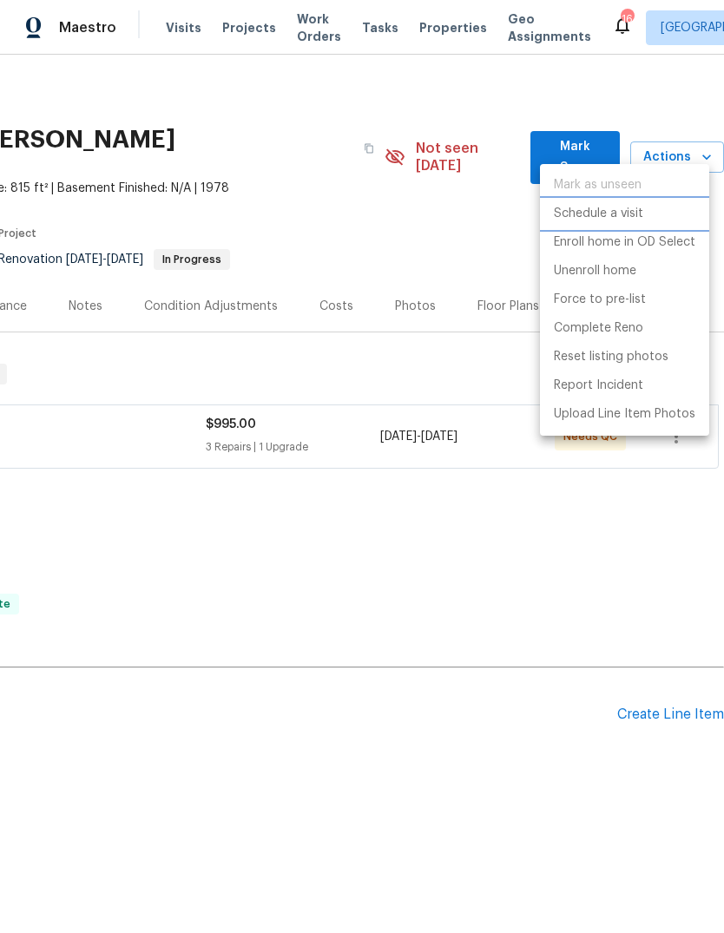
click at [618, 213] on p "Schedule a visit" at bounding box center [598, 214] width 89 height 18
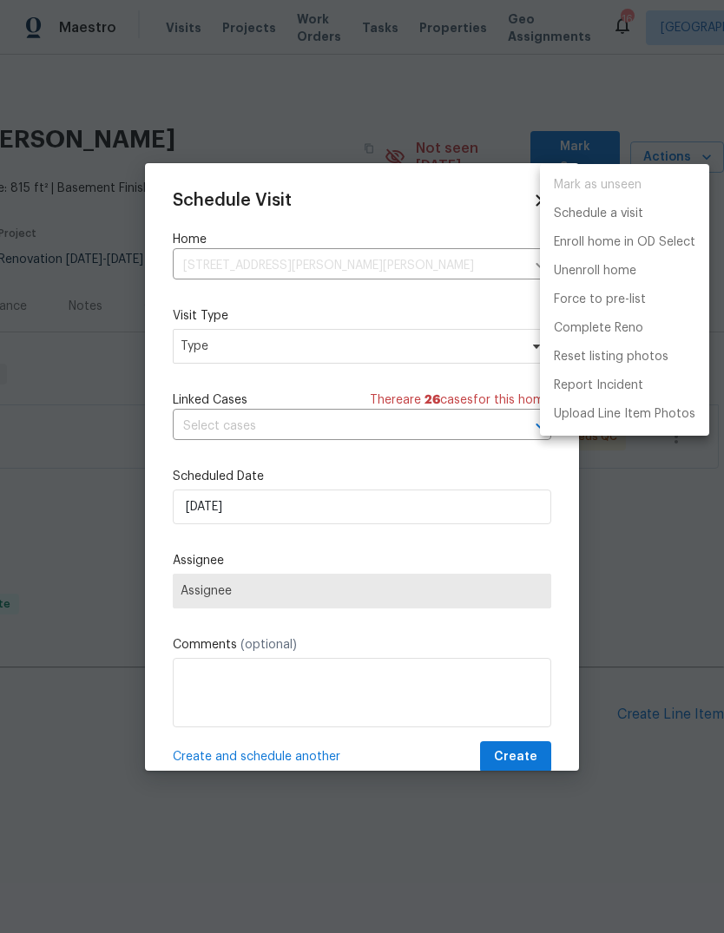
click at [370, 347] on div at bounding box center [362, 466] width 724 height 933
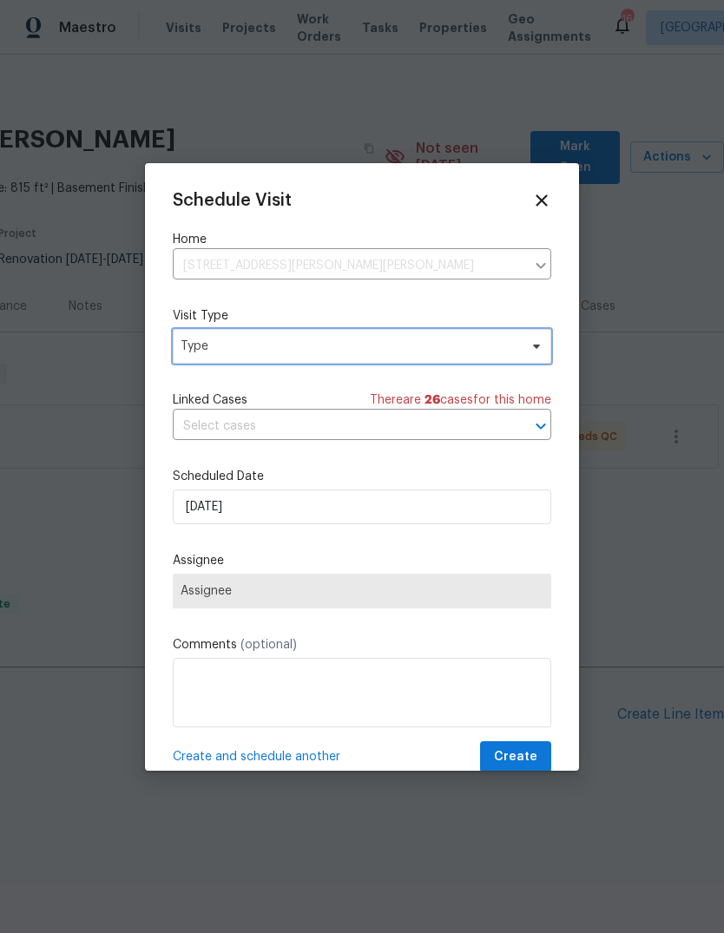
click at [398, 349] on span "Type" at bounding box center [350, 346] width 338 height 17
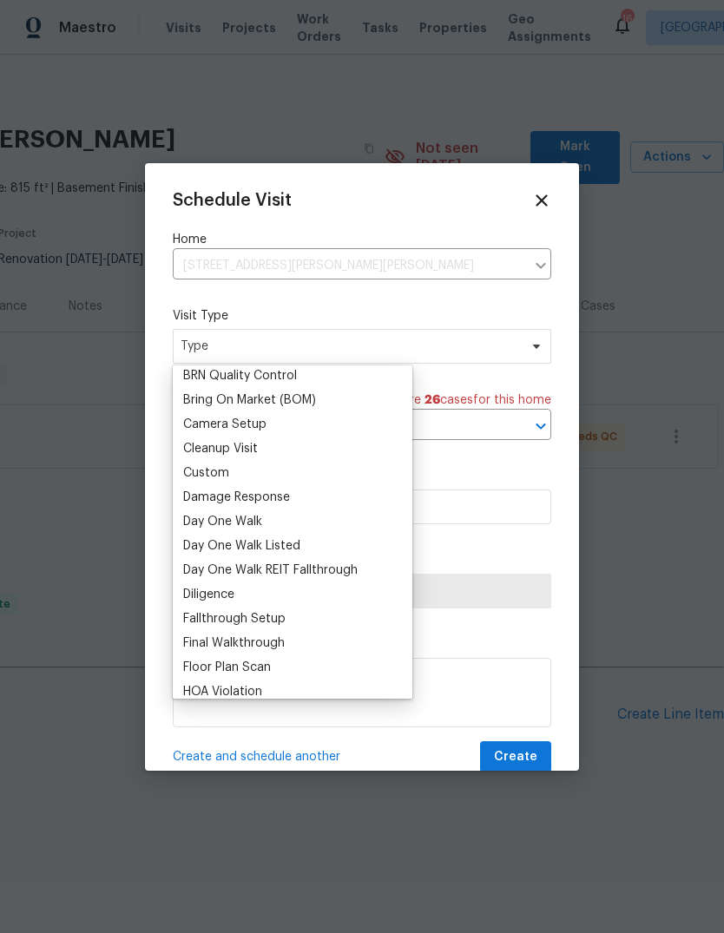
scroll to position [179, 0]
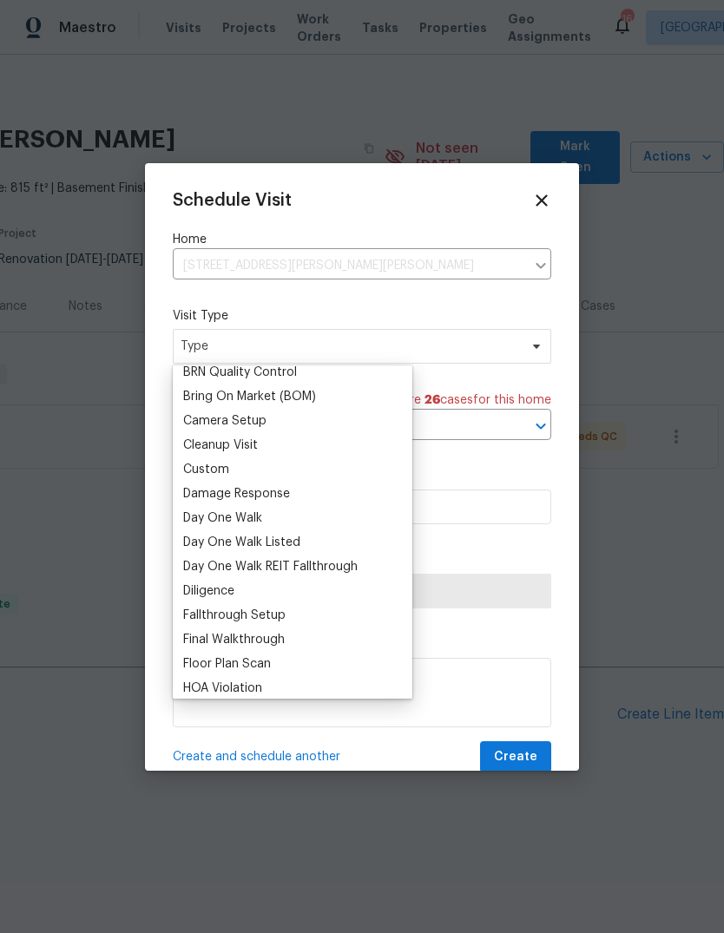
click at [240, 468] on div "Custom" at bounding box center [292, 470] width 229 height 24
click at [214, 464] on div "Custom" at bounding box center [206, 469] width 46 height 17
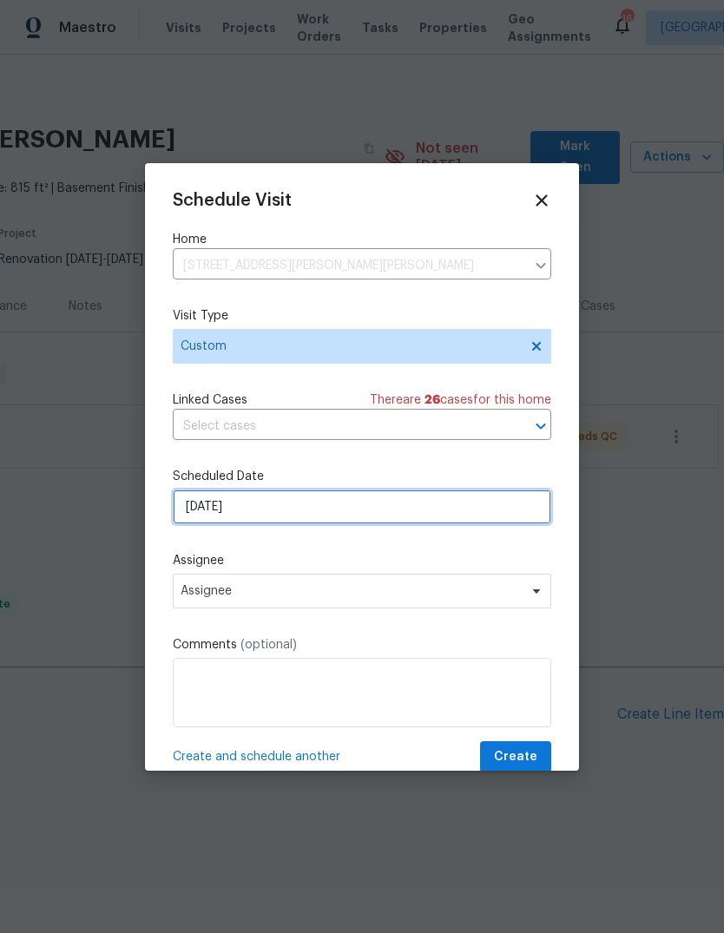
click at [379, 508] on input "[DATE]" at bounding box center [362, 507] width 379 height 35
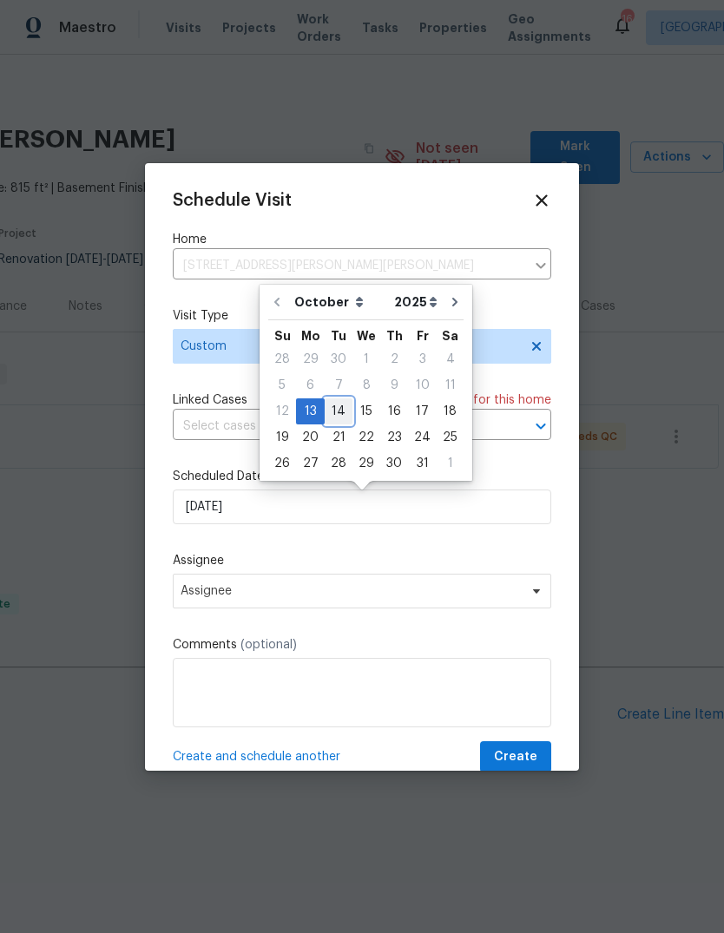
click at [335, 412] on div "14" at bounding box center [339, 411] width 28 height 24
type input "[DATE]"
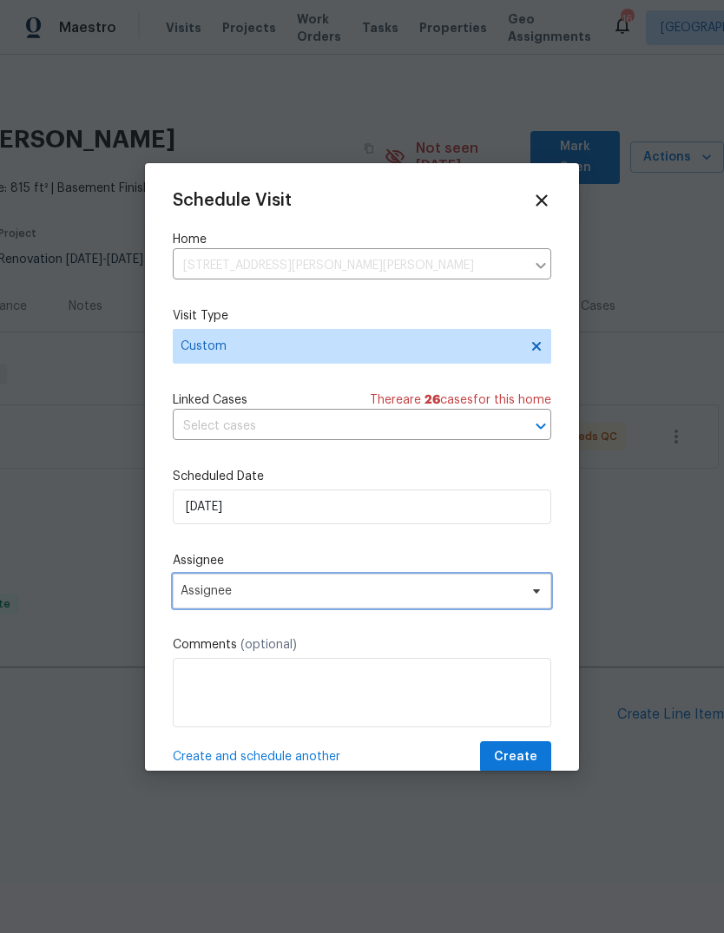
click at [328, 598] on span "Assignee" at bounding box center [351, 591] width 340 height 14
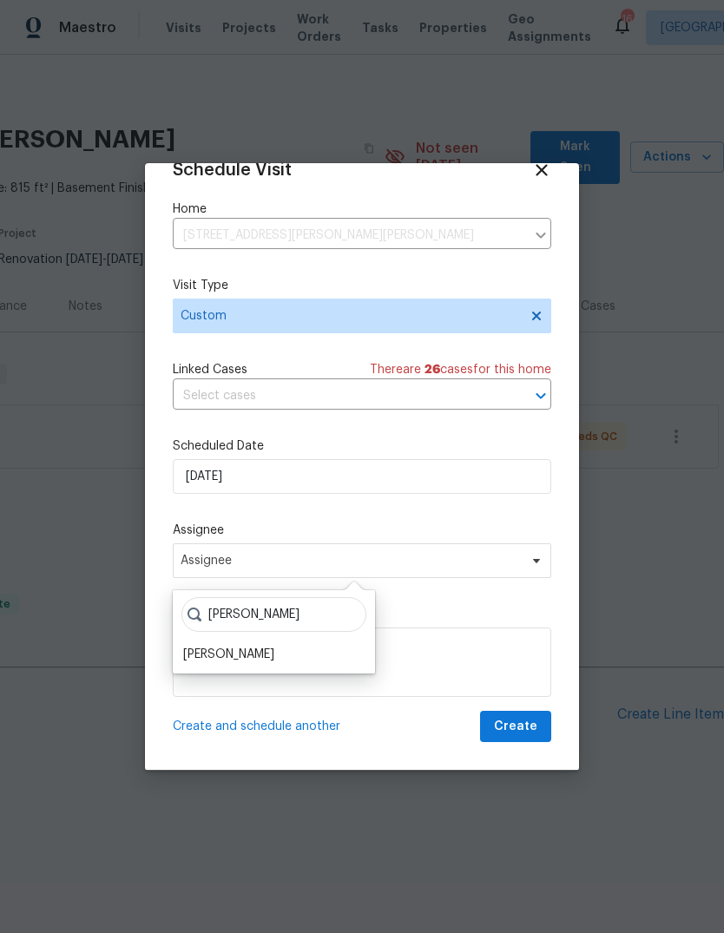
scroll to position [34, 0]
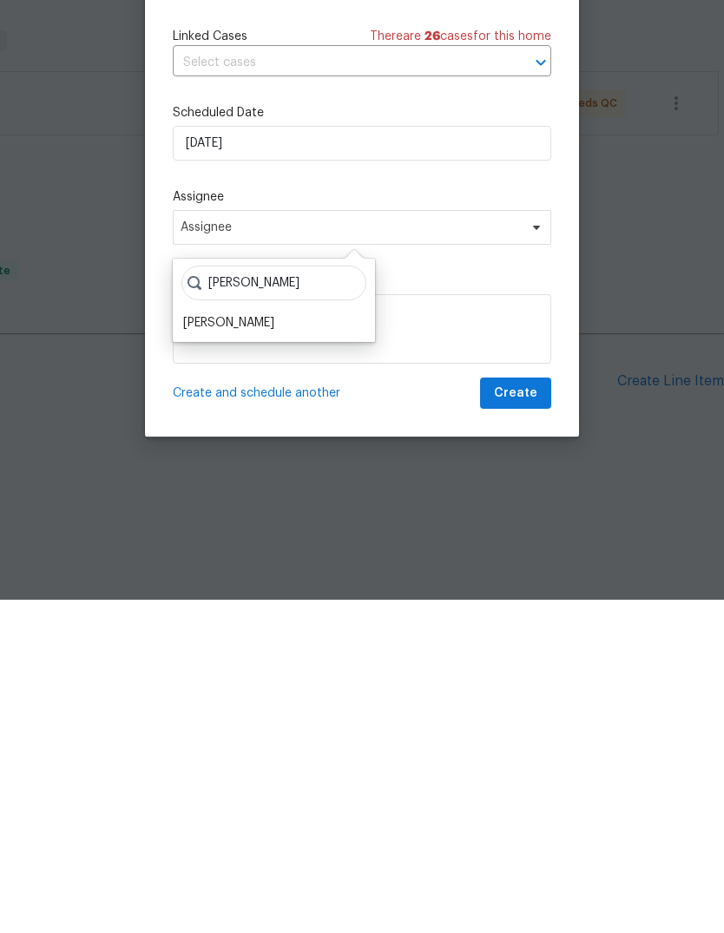
type input "[PERSON_NAME]"
click at [254, 648] on div "[PERSON_NAME]" at bounding box center [228, 656] width 91 height 17
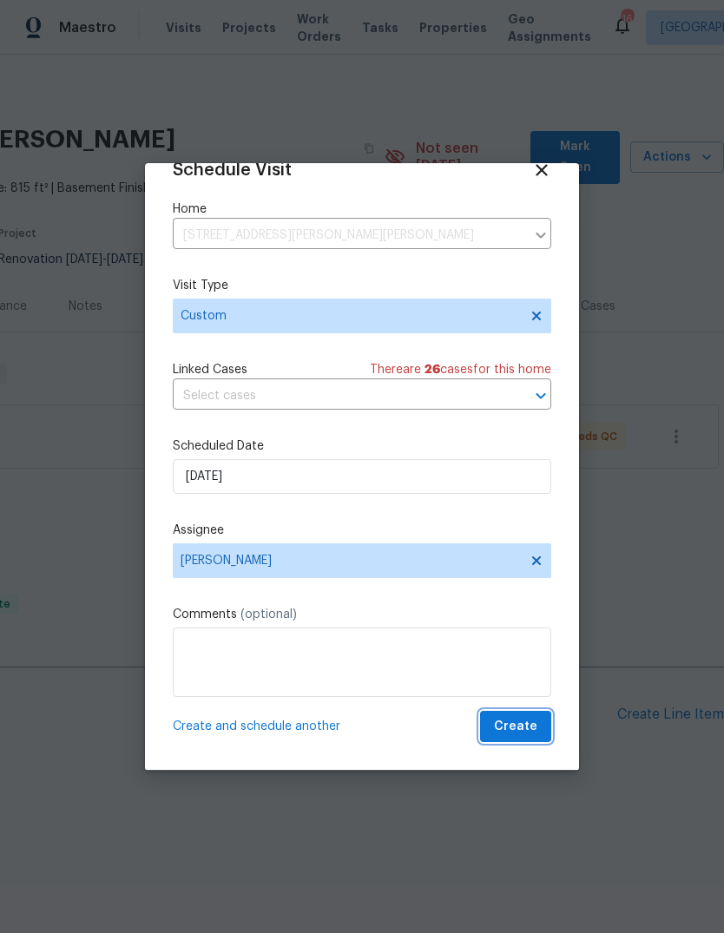
click at [523, 727] on span "Create" at bounding box center [515, 727] width 43 height 22
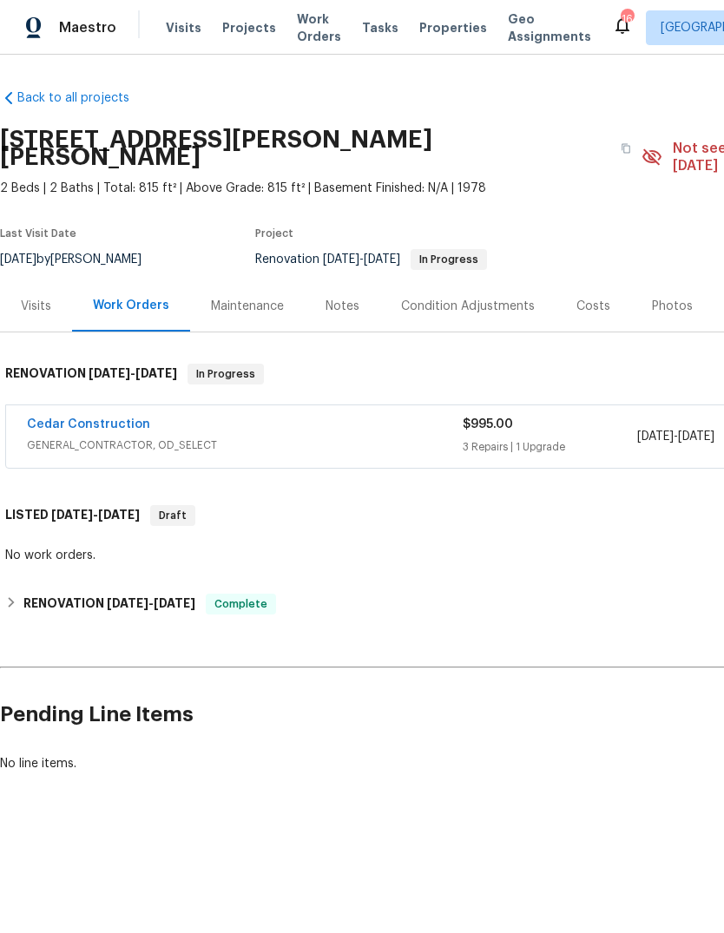
scroll to position [0, 0]
click at [34, 298] on div "Visits" at bounding box center [36, 306] width 30 height 17
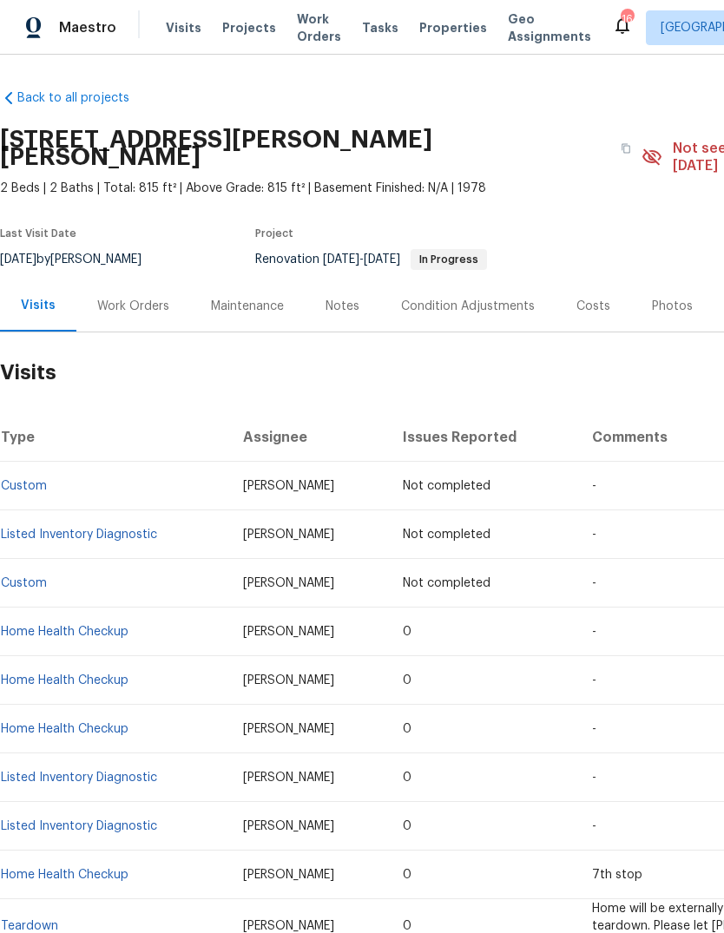
click at [173, 29] on span "Visits" at bounding box center [184, 27] width 36 height 17
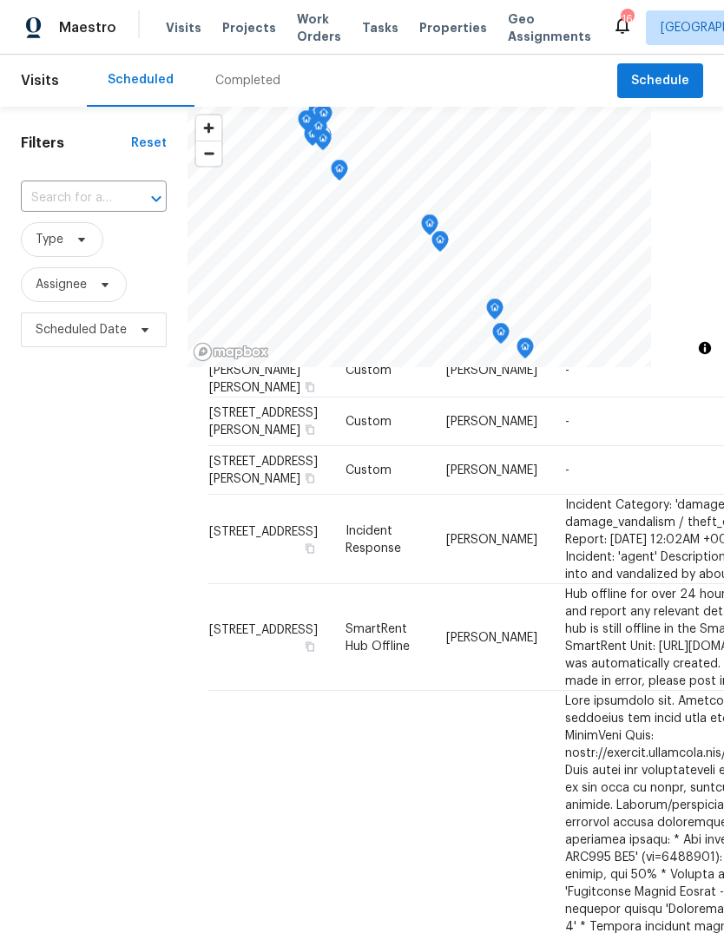
click at [246, 343] on td "[STREET_ADDRESS][PERSON_NAME]" at bounding box center [269, 318] width 123 height 49
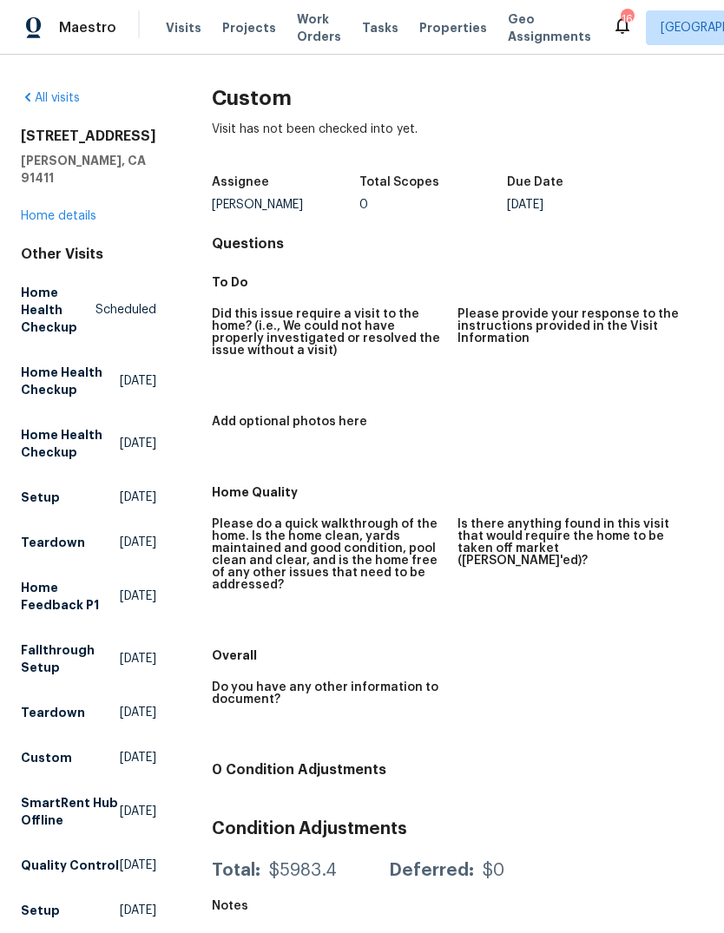
click at [58, 216] on link "Home details" at bounding box center [59, 216] width 76 height 12
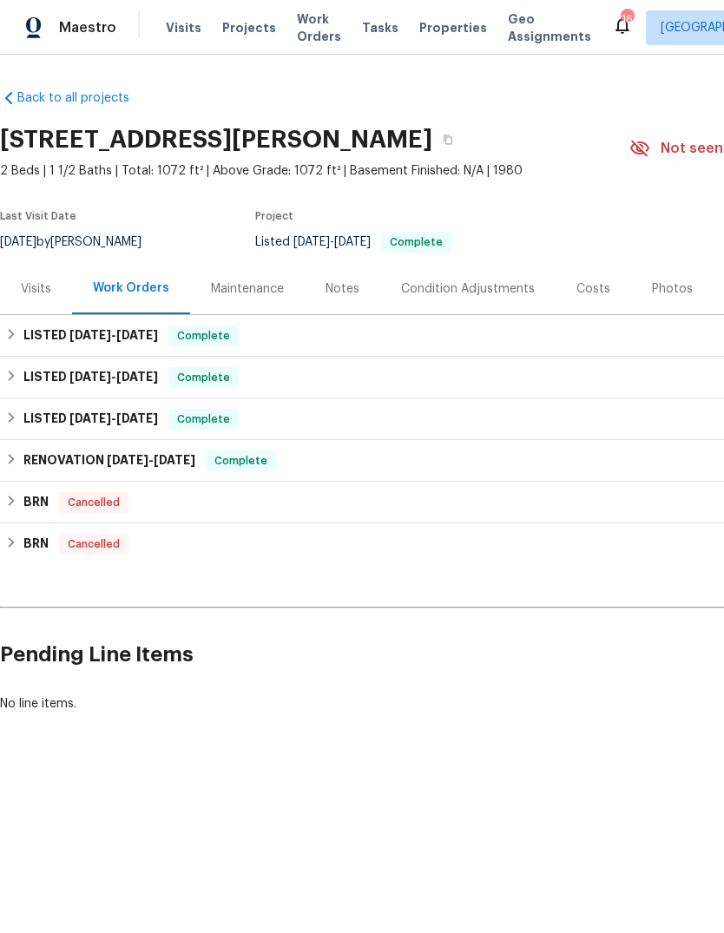
click at [34, 273] on div "Visits" at bounding box center [36, 288] width 72 height 51
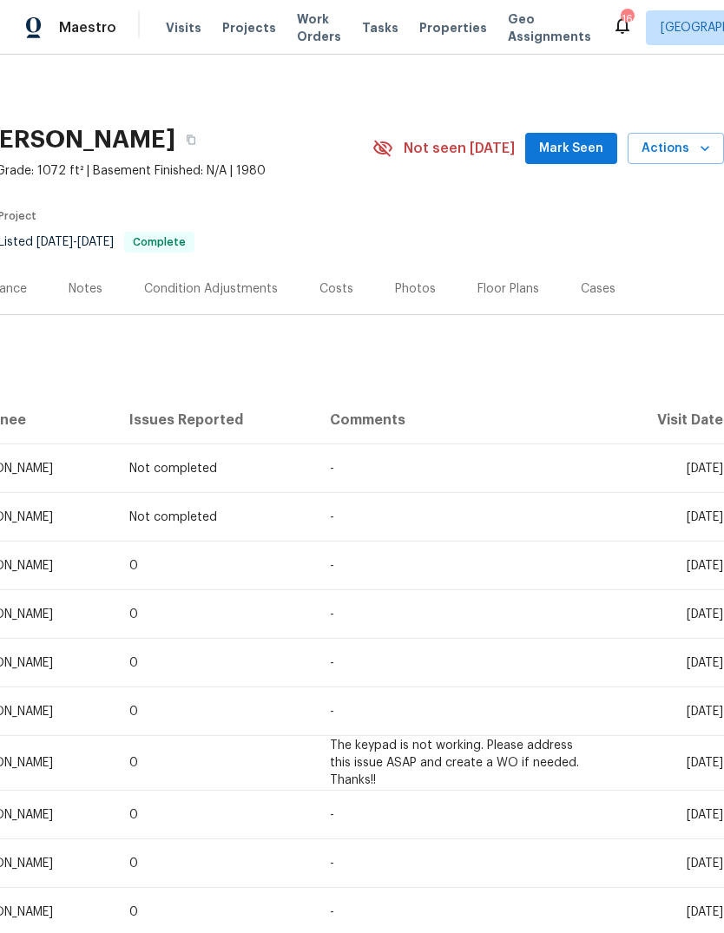
scroll to position [0, 257]
click at [674, 150] on span "Actions" at bounding box center [676, 149] width 69 height 22
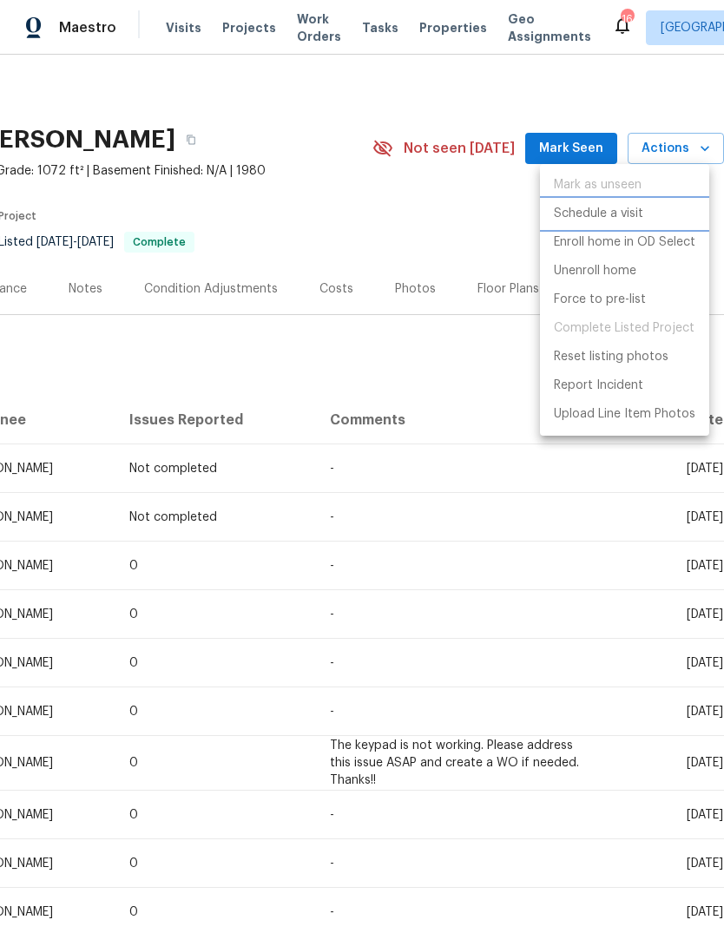
click at [636, 213] on p "Schedule a visit" at bounding box center [598, 214] width 89 height 18
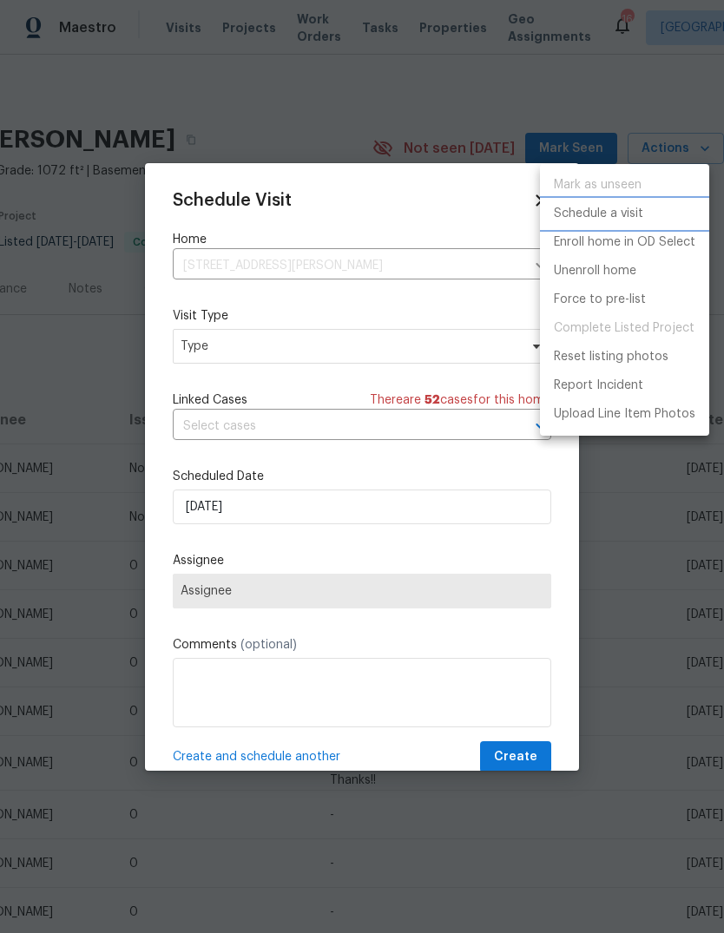
click at [617, 211] on p "Schedule a visit" at bounding box center [598, 214] width 89 height 18
click at [412, 278] on div at bounding box center [362, 466] width 724 height 933
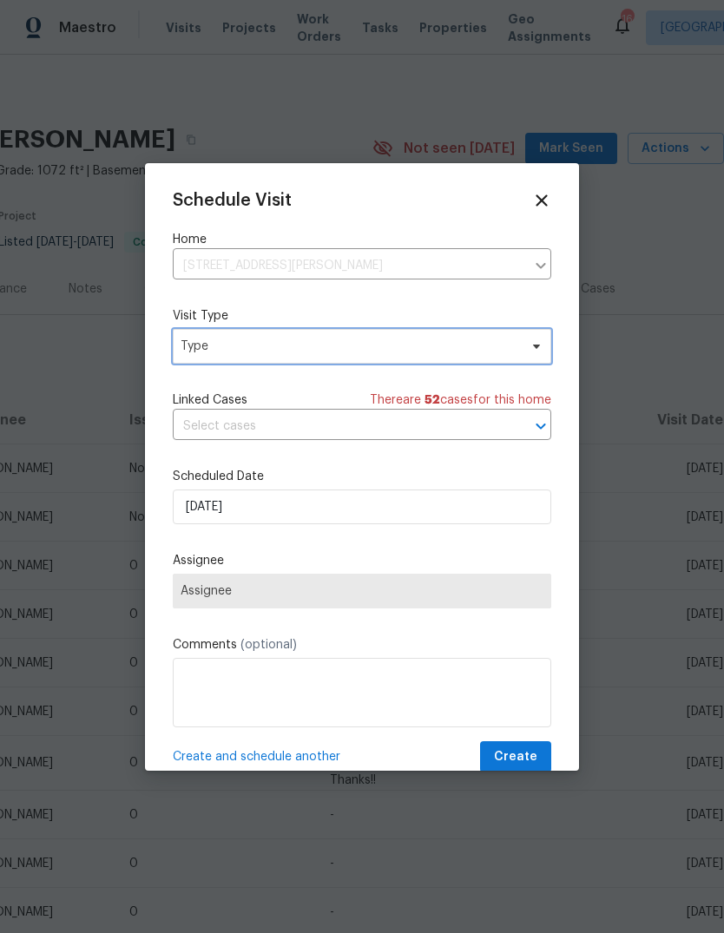
click at [402, 350] on span "Type" at bounding box center [350, 346] width 338 height 17
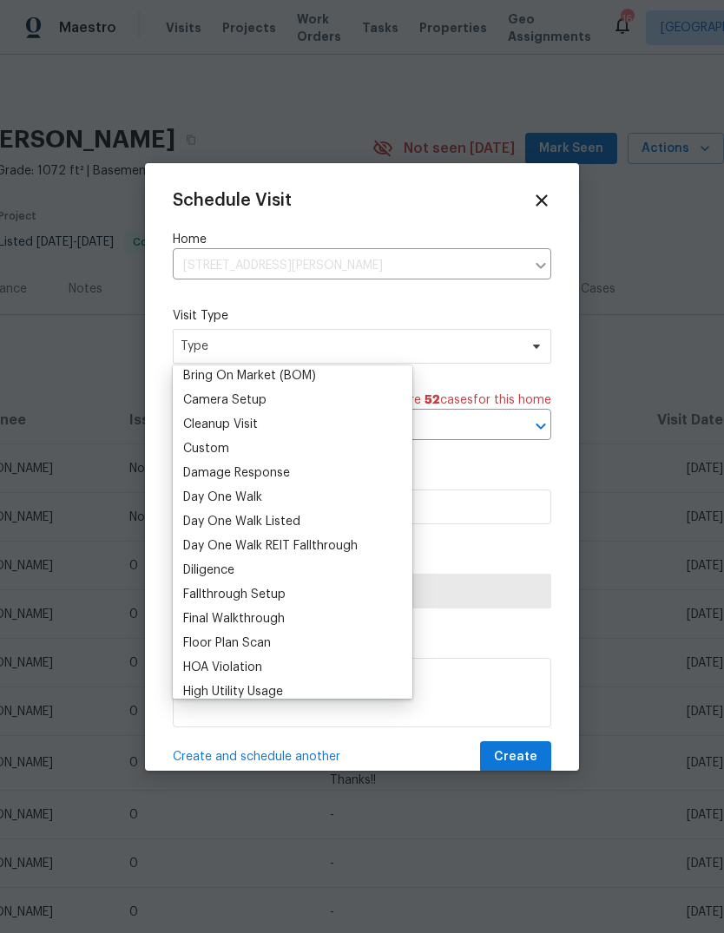
scroll to position [197, 0]
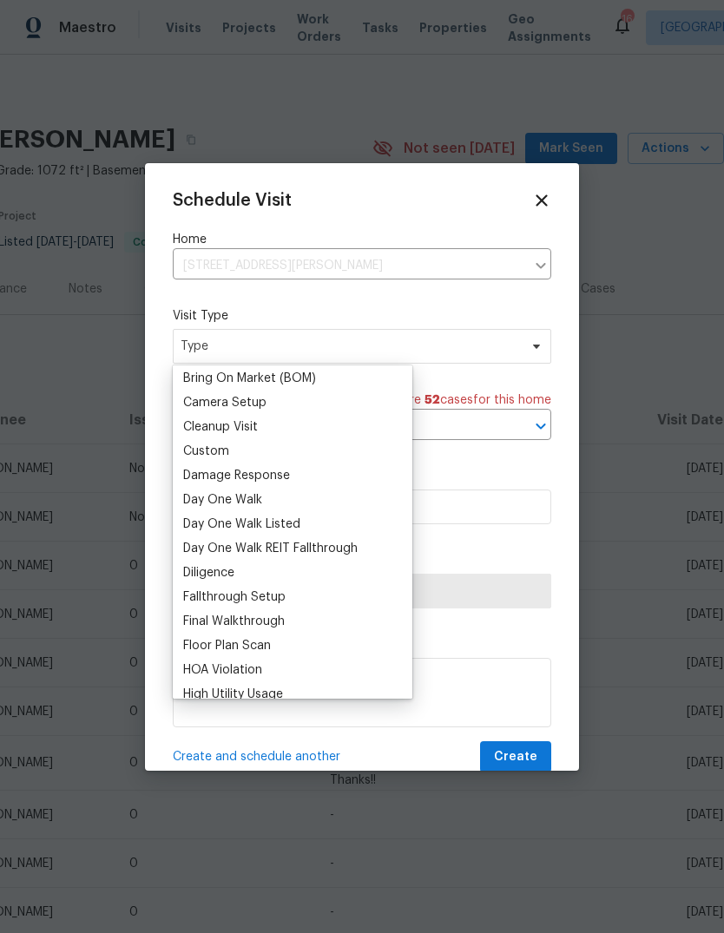
click at [222, 458] on div "Custom" at bounding box center [206, 451] width 46 height 17
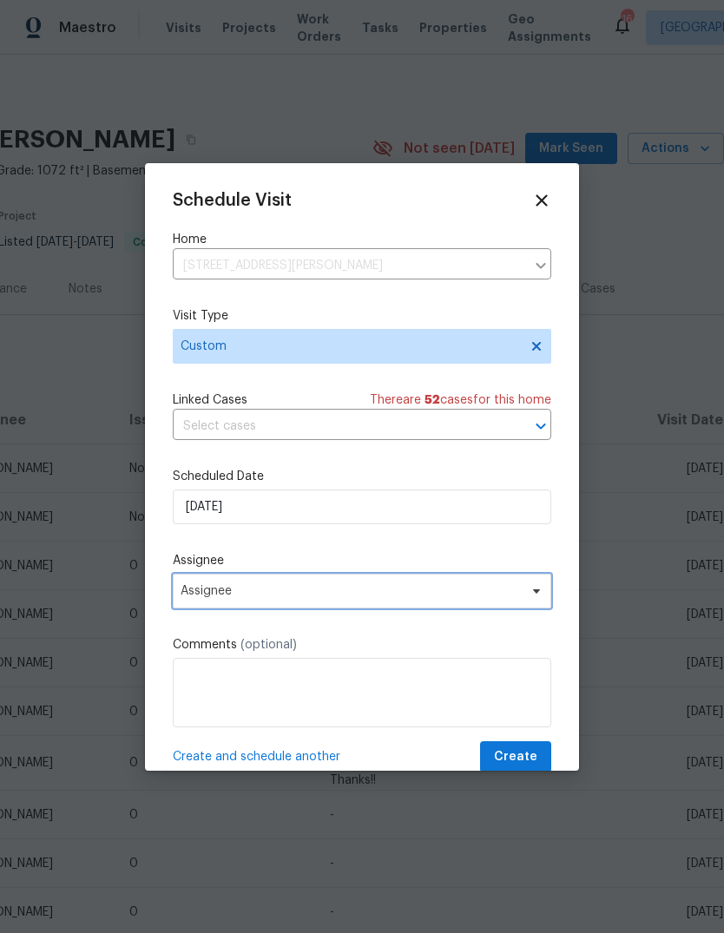
click at [316, 594] on span "Assignee" at bounding box center [351, 591] width 340 height 14
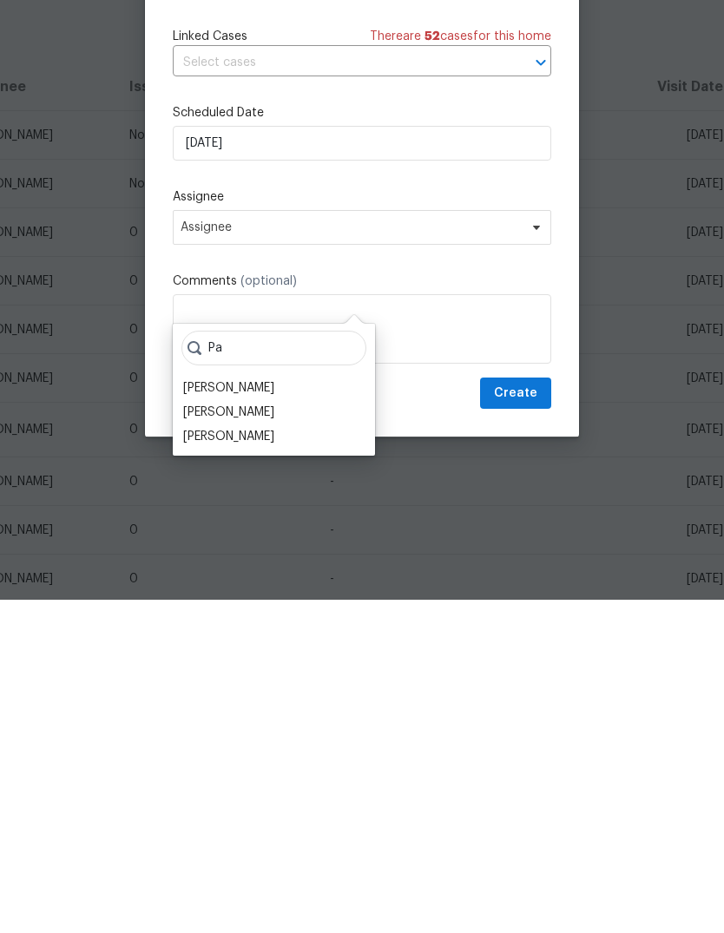
scroll to position [65, 0]
type input "Pa"
click at [260, 737] on div "[PERSON_NAME]" at bounding box center [228, 745] width 91 height 17
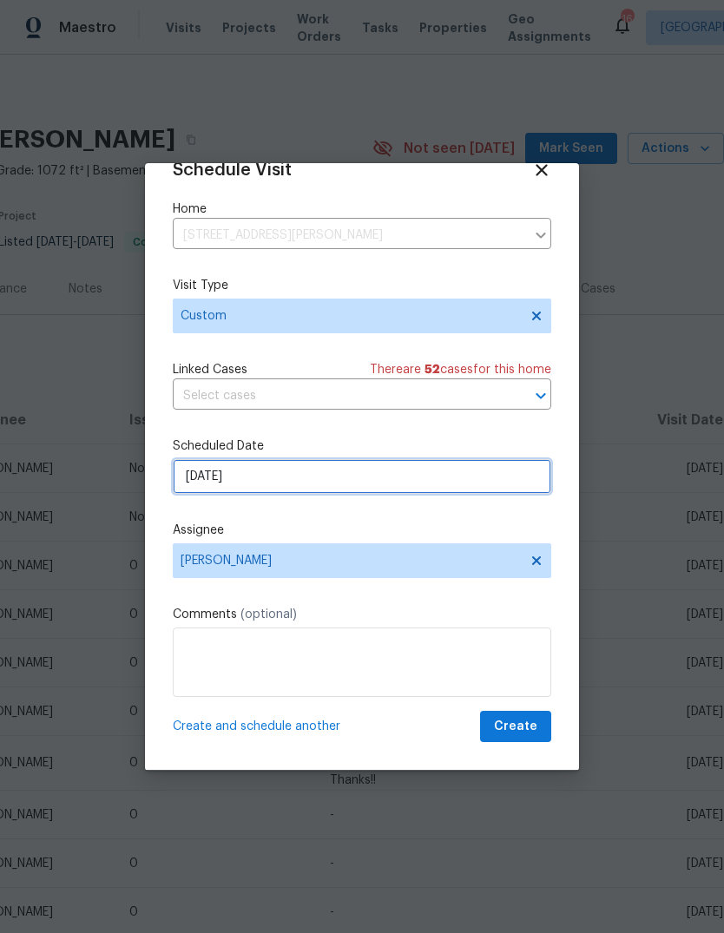
click at [372, 476] on input "[DATE]" at bounding box center [362, 476] width 379 height 35
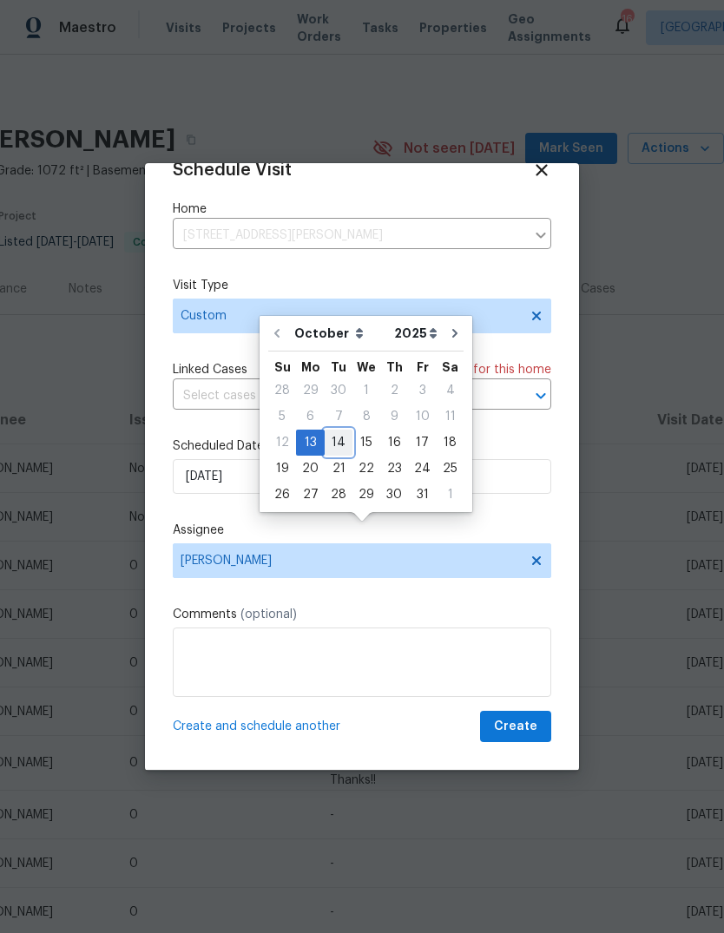
click at [343, 431] on div "14" at bounding box center [339, 443] width 28 height 24
type input "[DATE]"
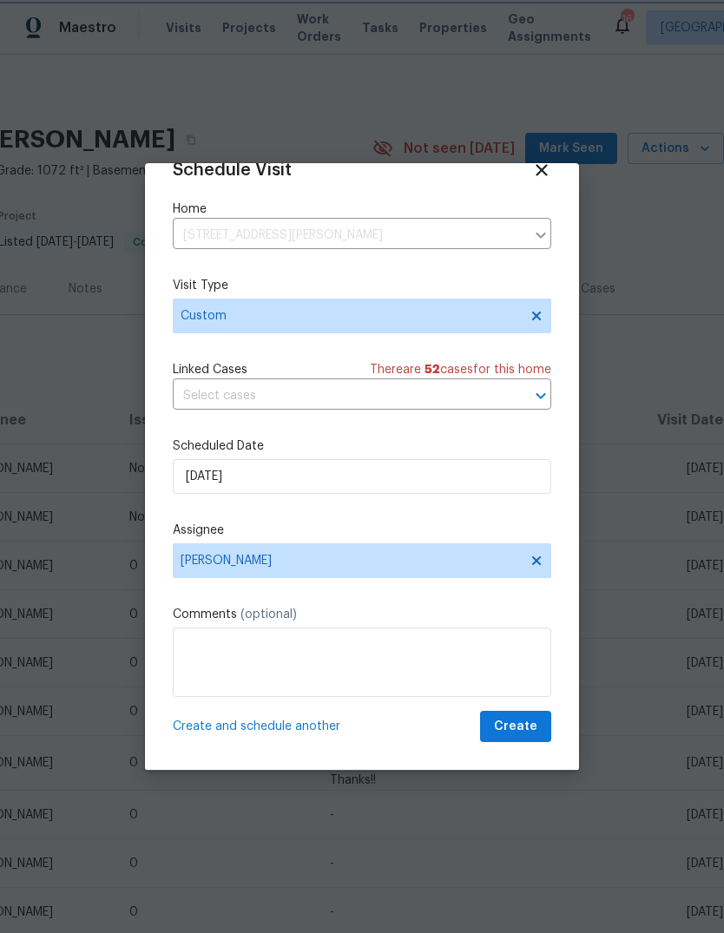
scroll to position [34, 0]
click at [523, 717] on span "Create" at bounding box center [515, 727] width 43 height 22
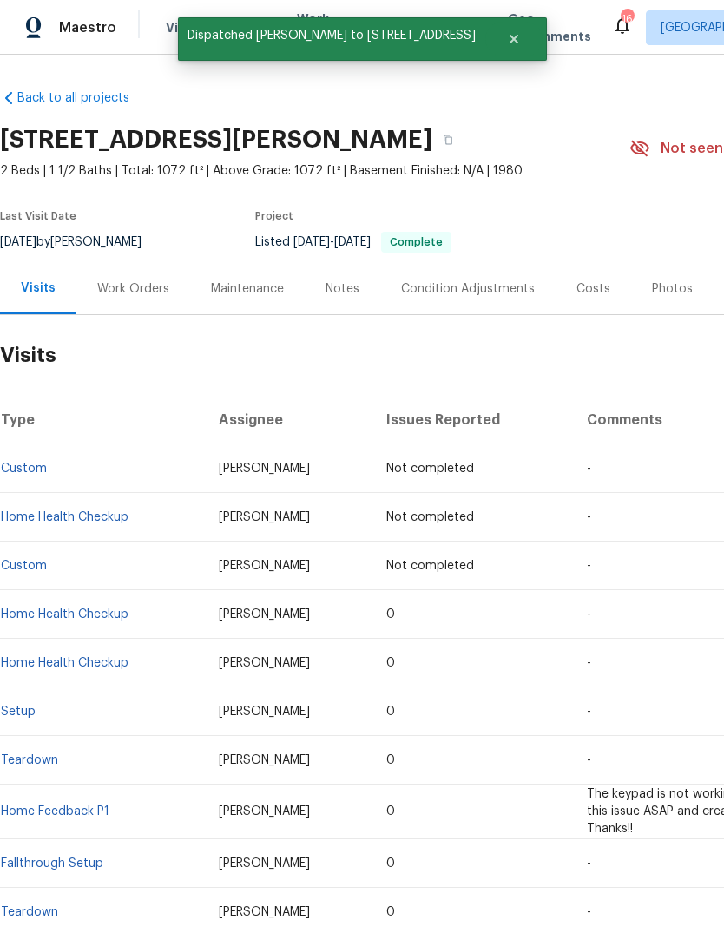
scroll to position [0, 0]
